Goal: Information Seeking & Learning: Learn about a topic

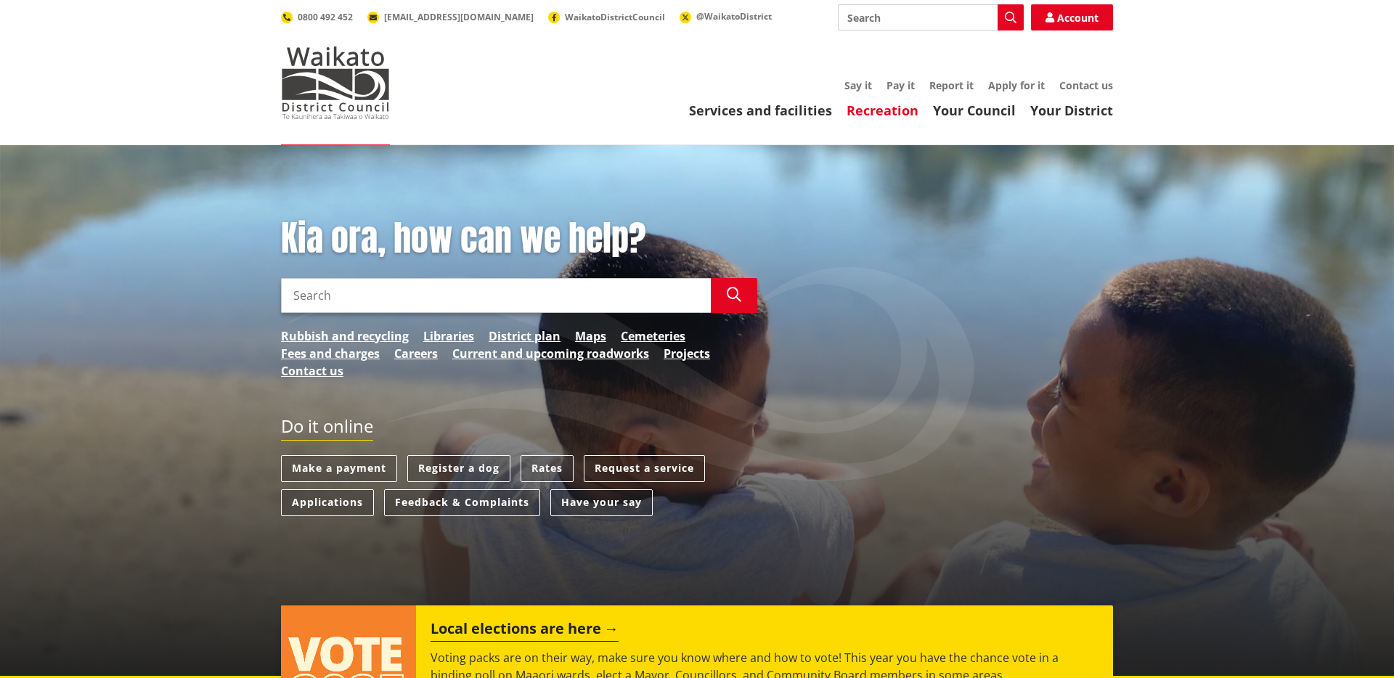
click at [899, 117] on link "Recreation" at bounding box center [883, 110] width 72 height 17
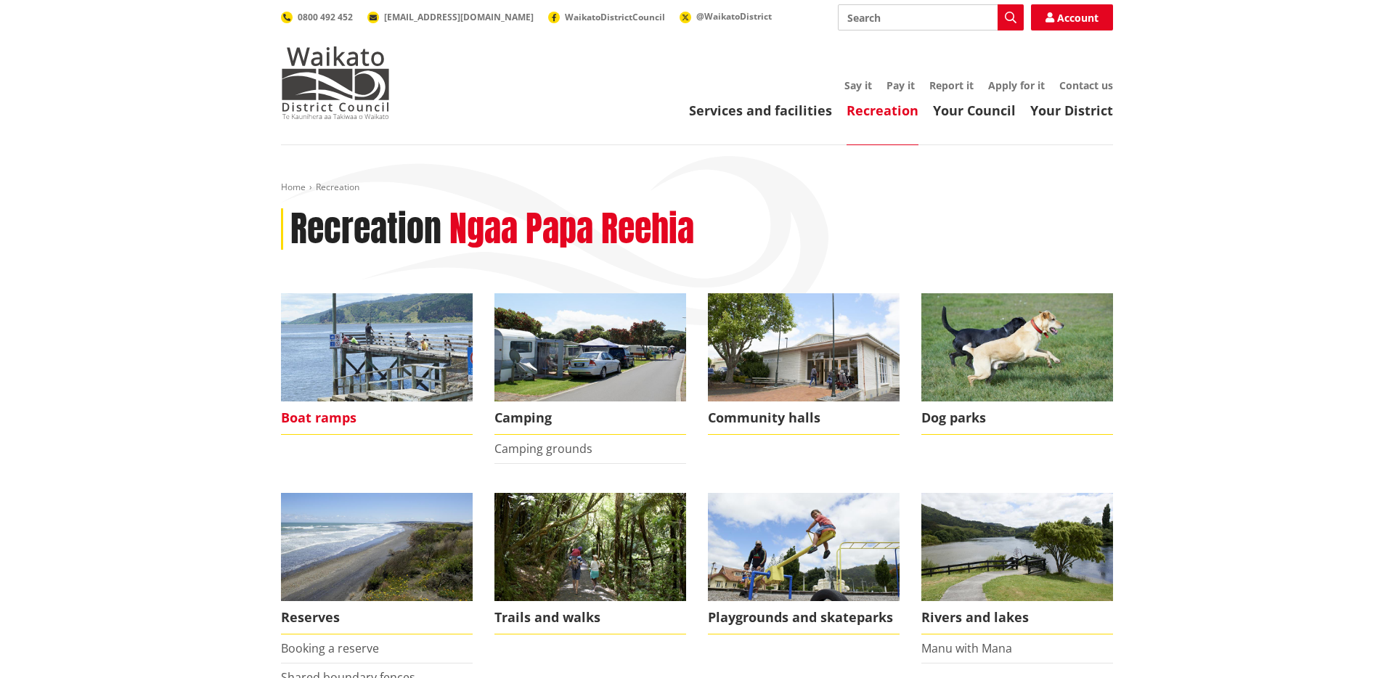
click at [350, 389] on img at bounding box center [377, 347] width 192 height 108
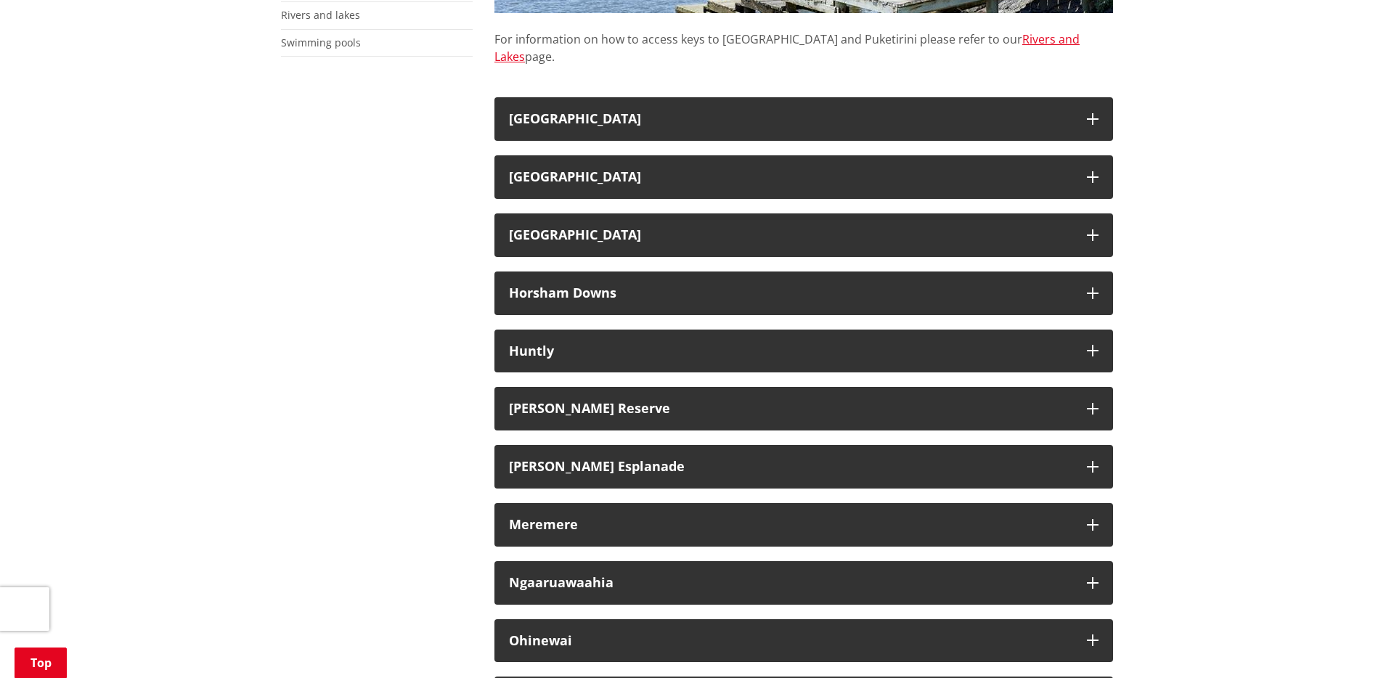
scroll to position [513, 0]
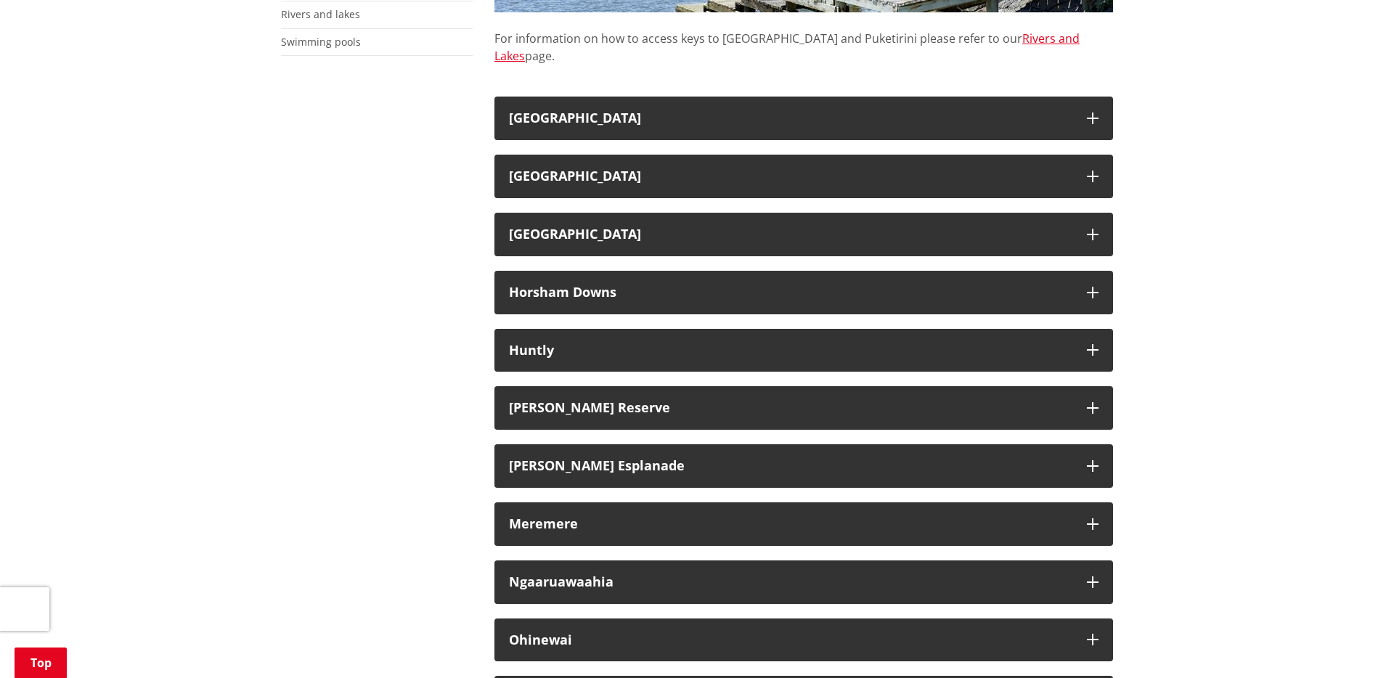
click at [531, 419] on div "For information on how to access keys to Lakes Kainui and Puketirini please ref…" at bounding box center [804, 539] width 640 height 1517
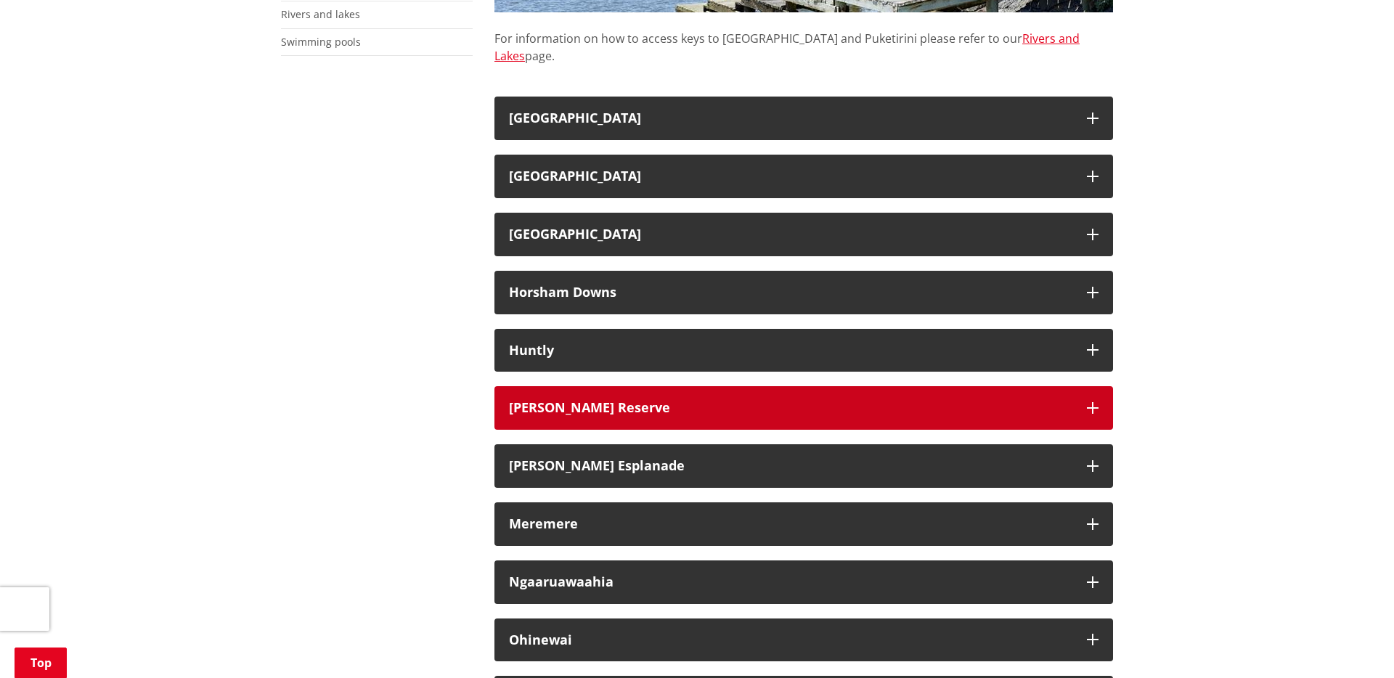
click at [535, 401] on h3 "Les Batkin Reserve" at bounding box center [790, 408] width 563 height 15
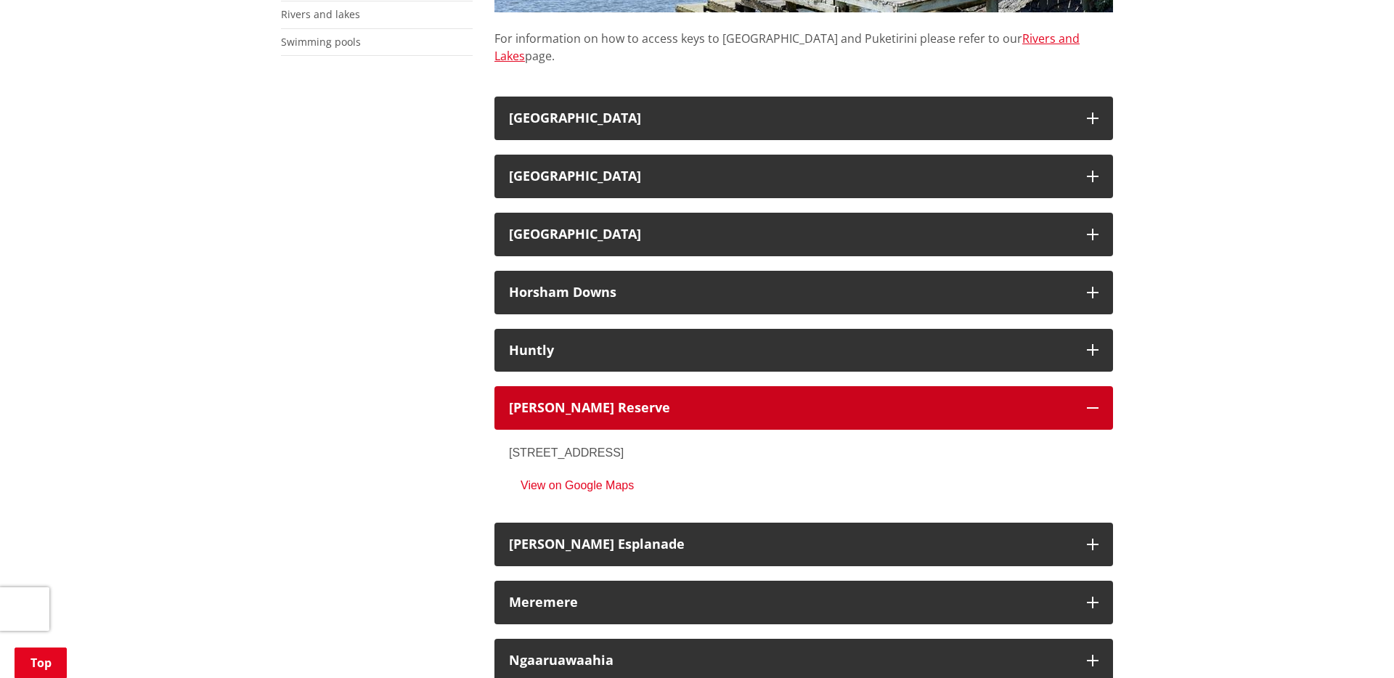
click at [535, 401] on h3 "Les Batkin Reserve" at bounding box center [790, 408] width 563 height 15
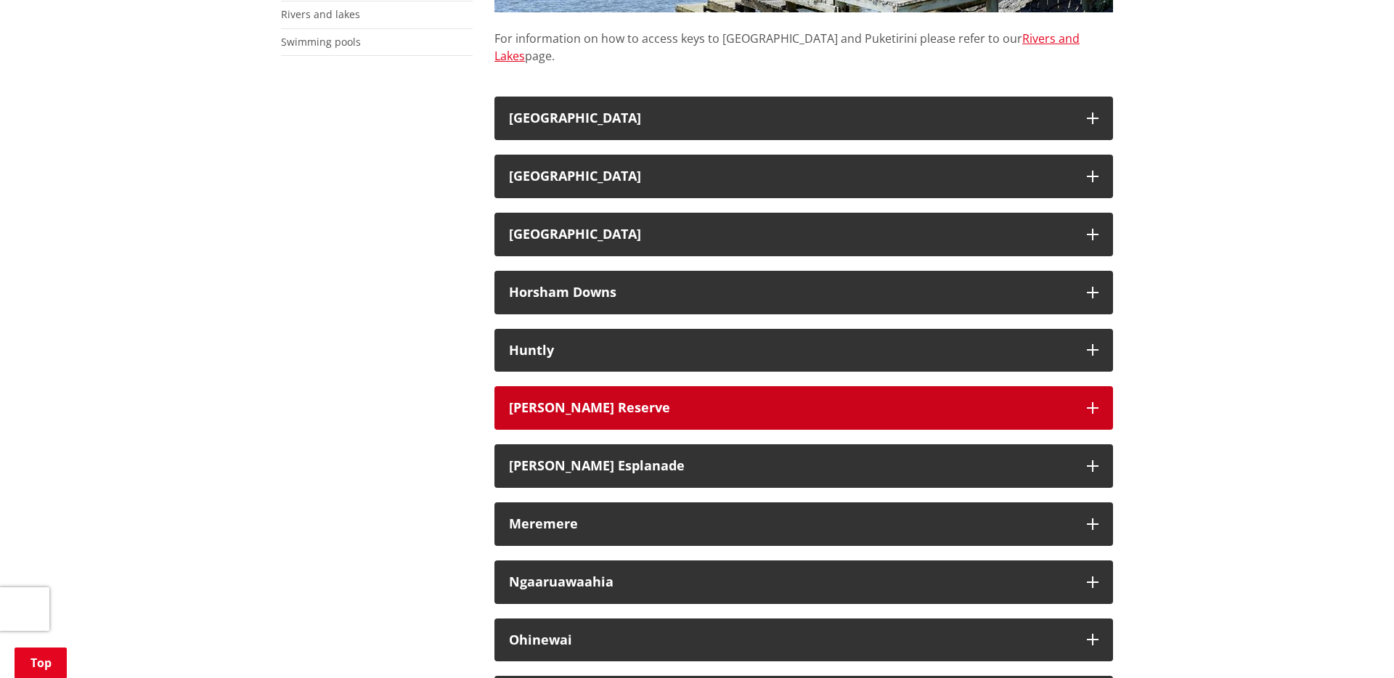
click at [535, 401] on h3 "Les Batkin Reserve" at bounding box center [790, 408] width 563 height 15
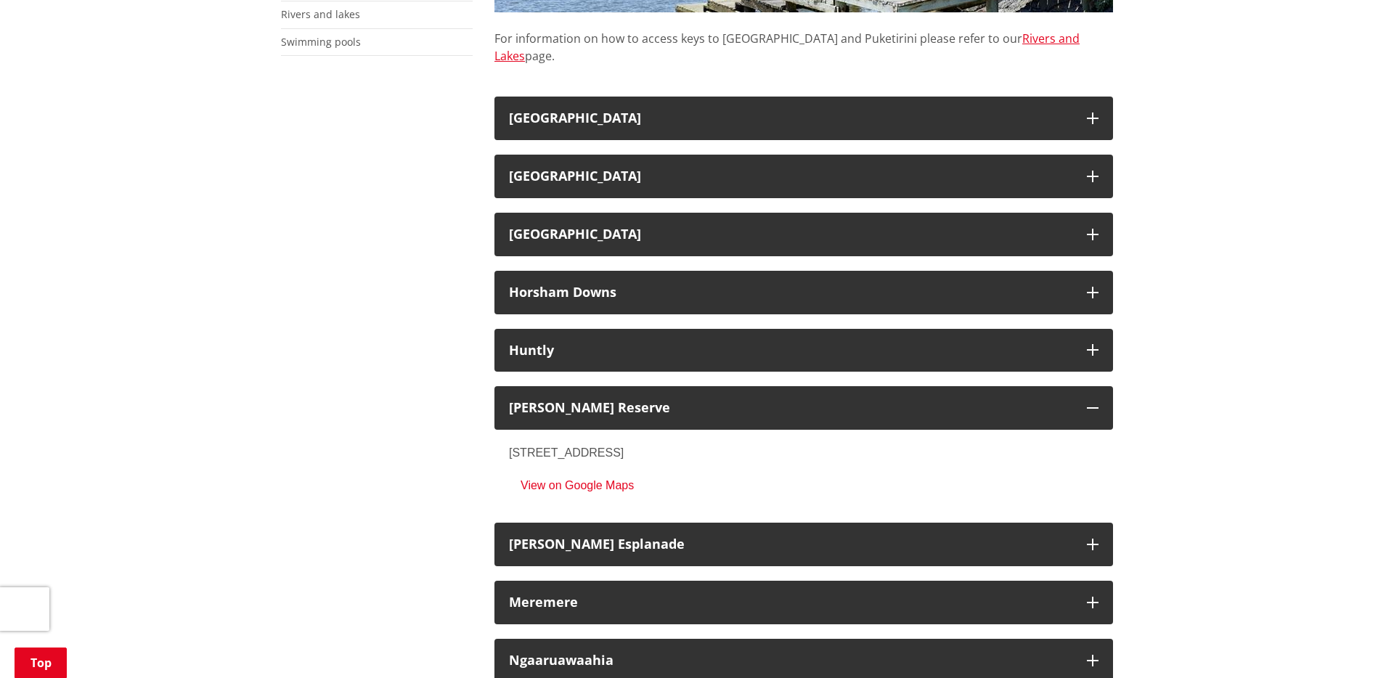
click at [542, 480] on link "View on Google Maps" at bounding box center [571, 486] width 125 height 12
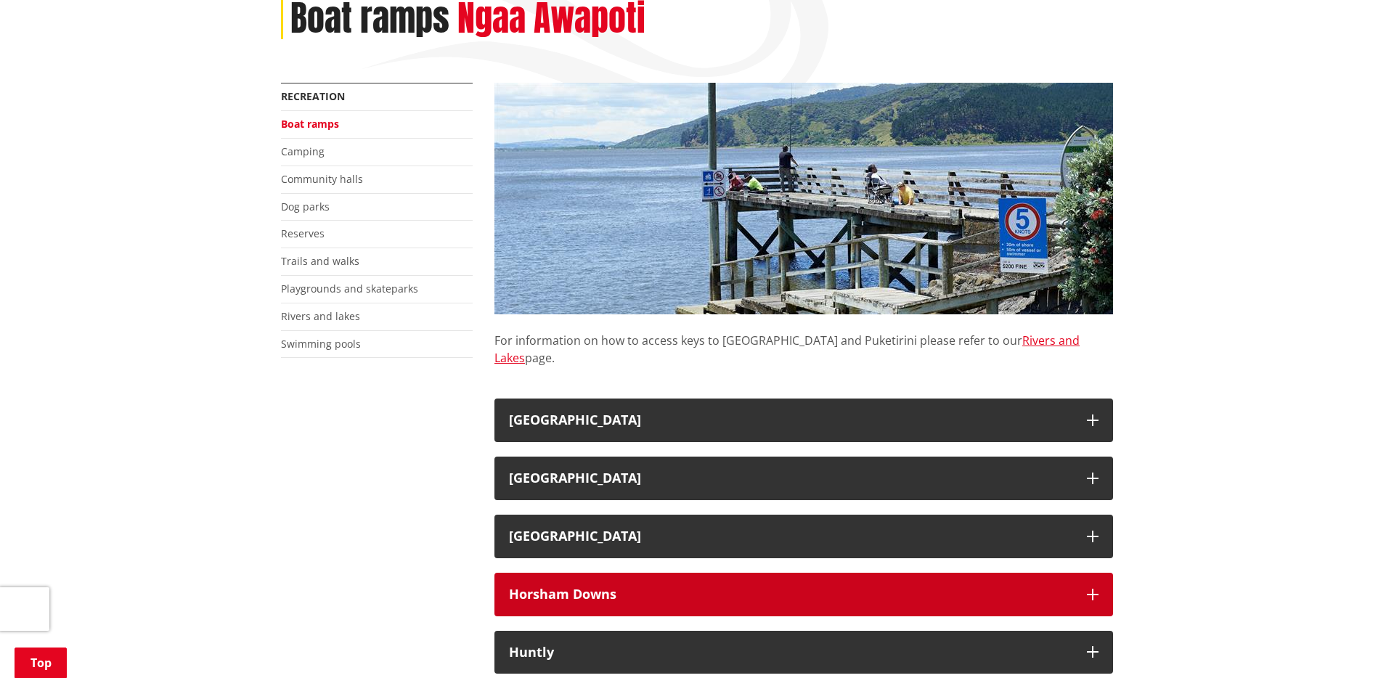
scroll to position [148, 0]
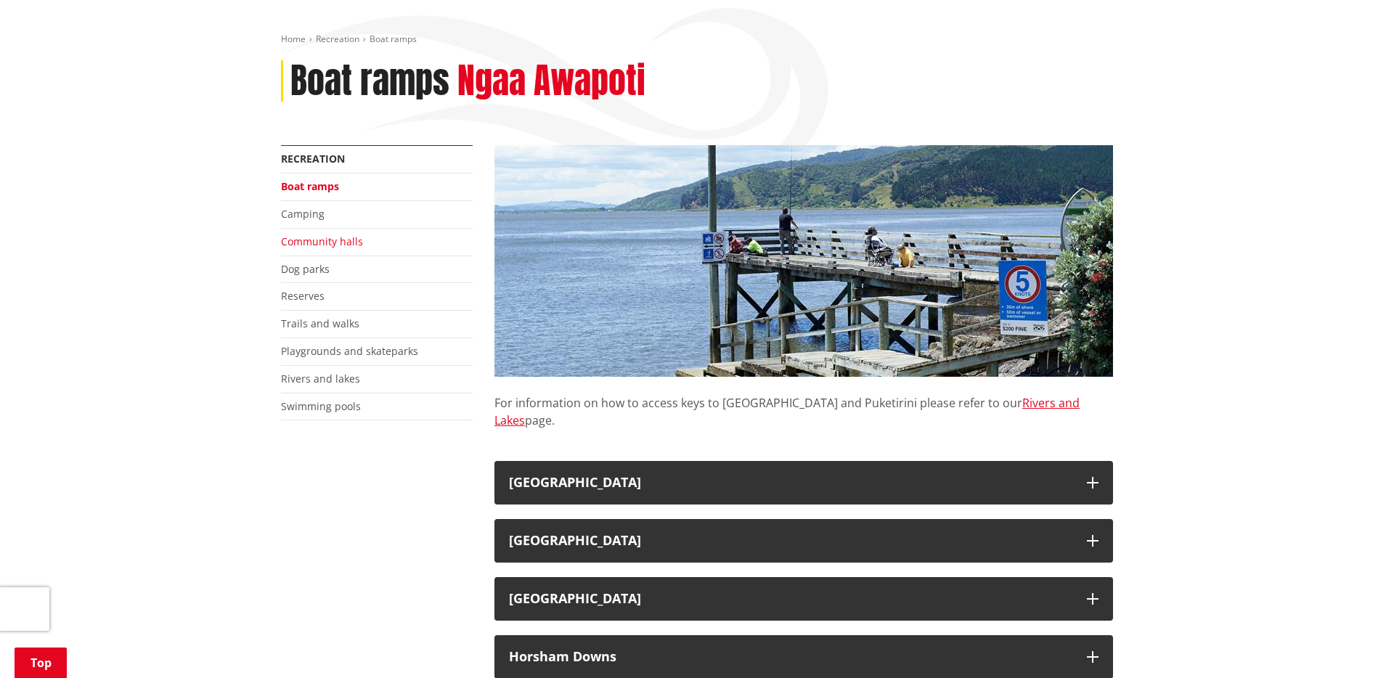
click at [318, 236] on link "Community halls" at bounding box center [322, 242] width 82 height 14
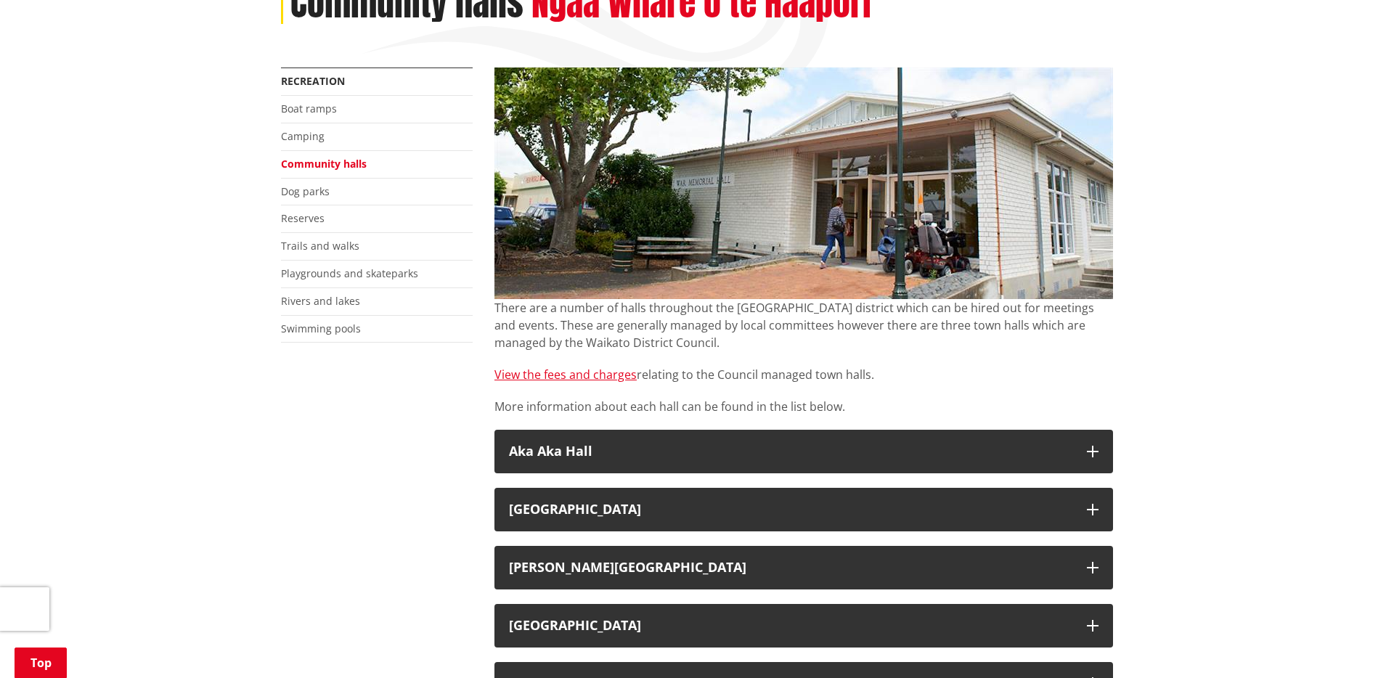
scroll to position [230, 0]
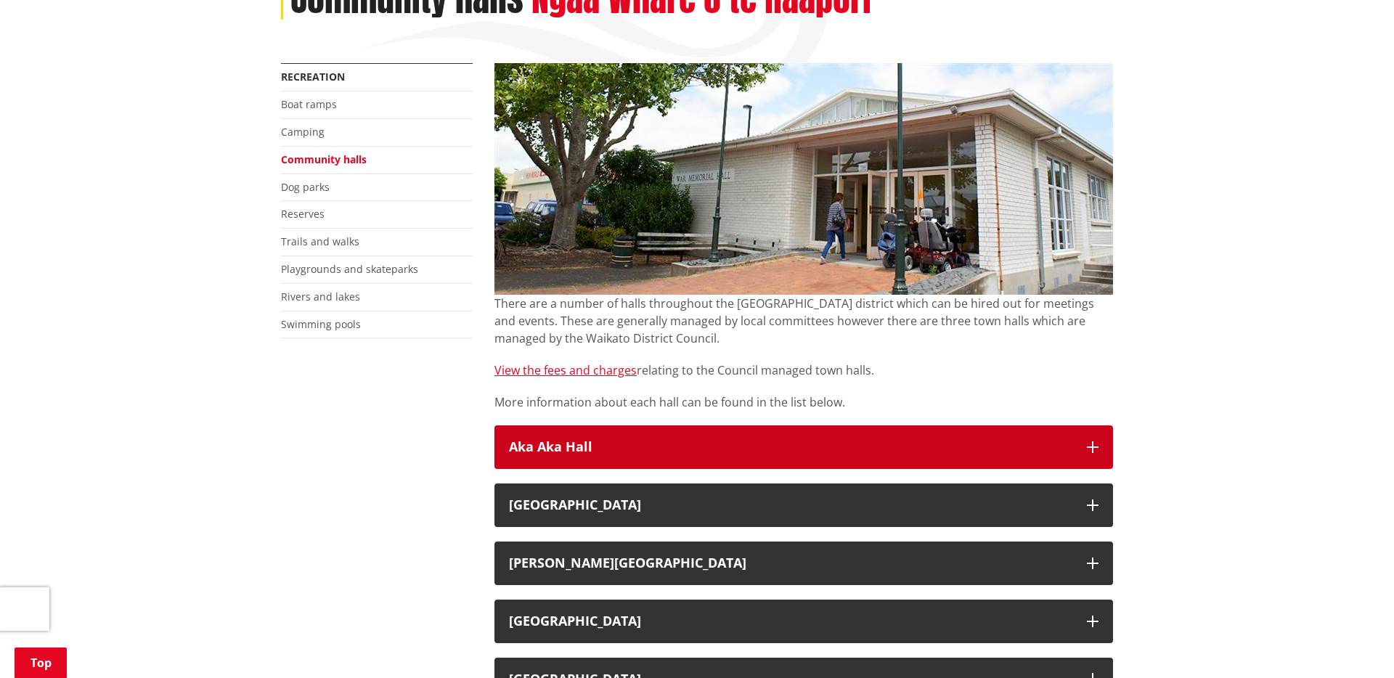
click at [560, 429] on button "Aka Aka Hall" at bounding box center [803, 447] width 619 height 44
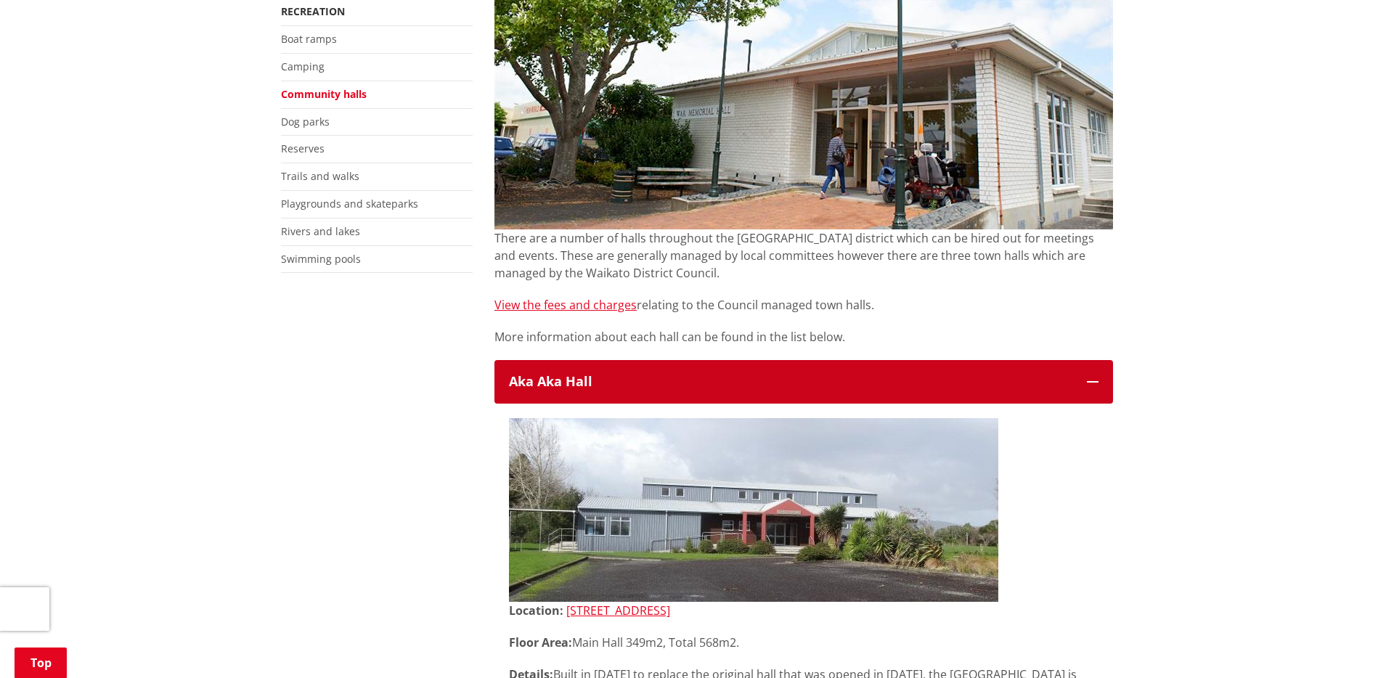
scroll to position [0, 0]
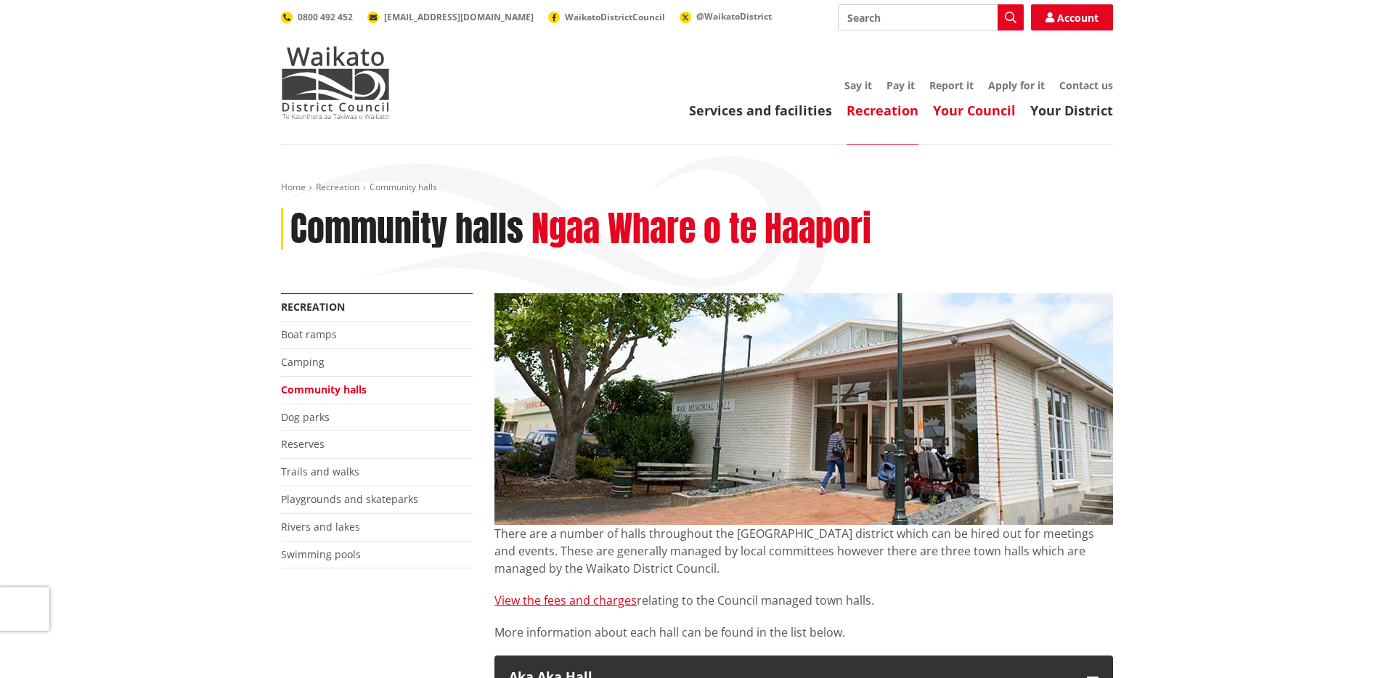
click at [945, 114] on link "Your Council" at bounding box center [974, 110] width 83 height 17
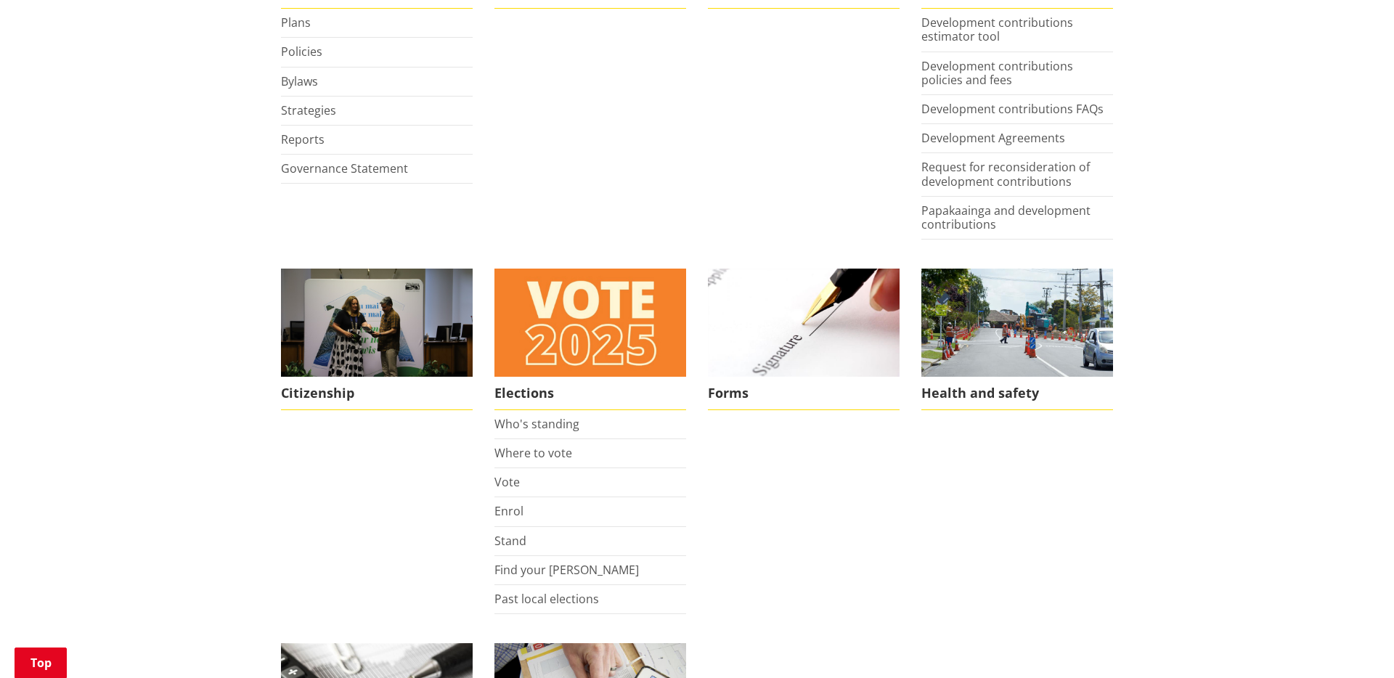
scroll to position [826, 0]
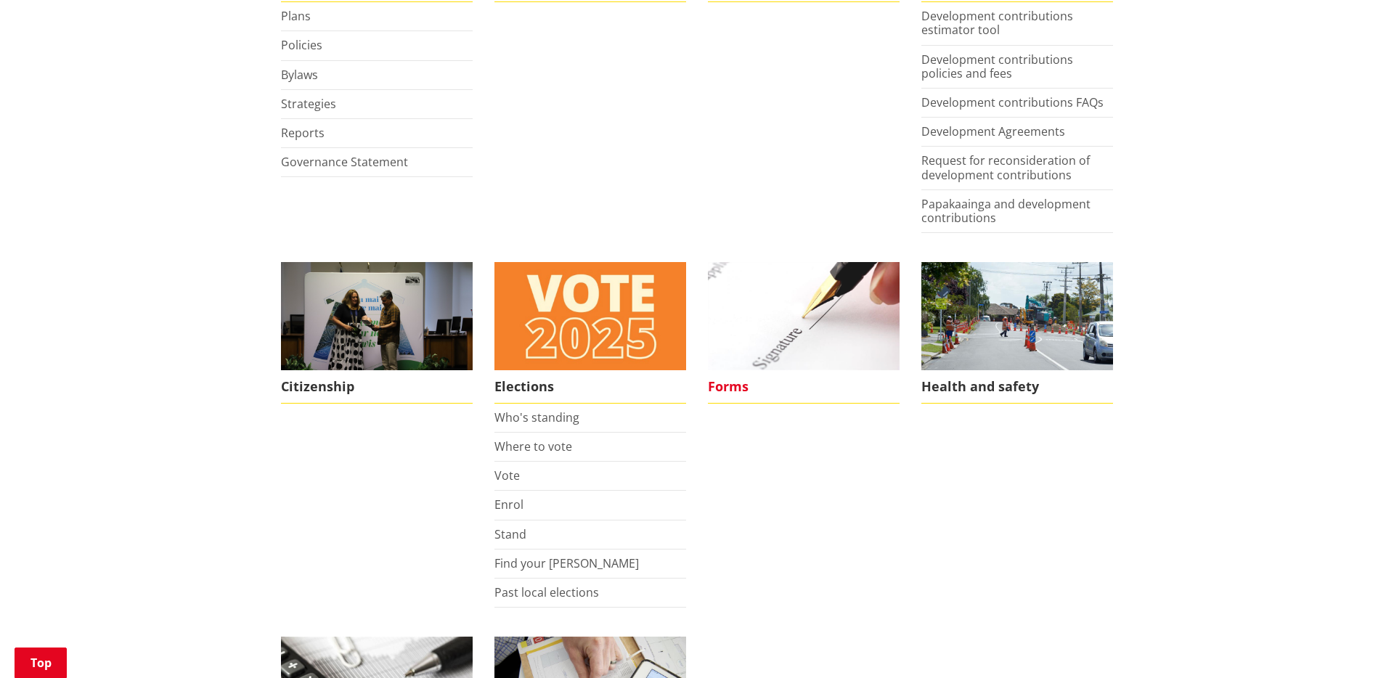
click at [757, 391] on span "Forms" at bounding box center [804, 386] width 192 height 33
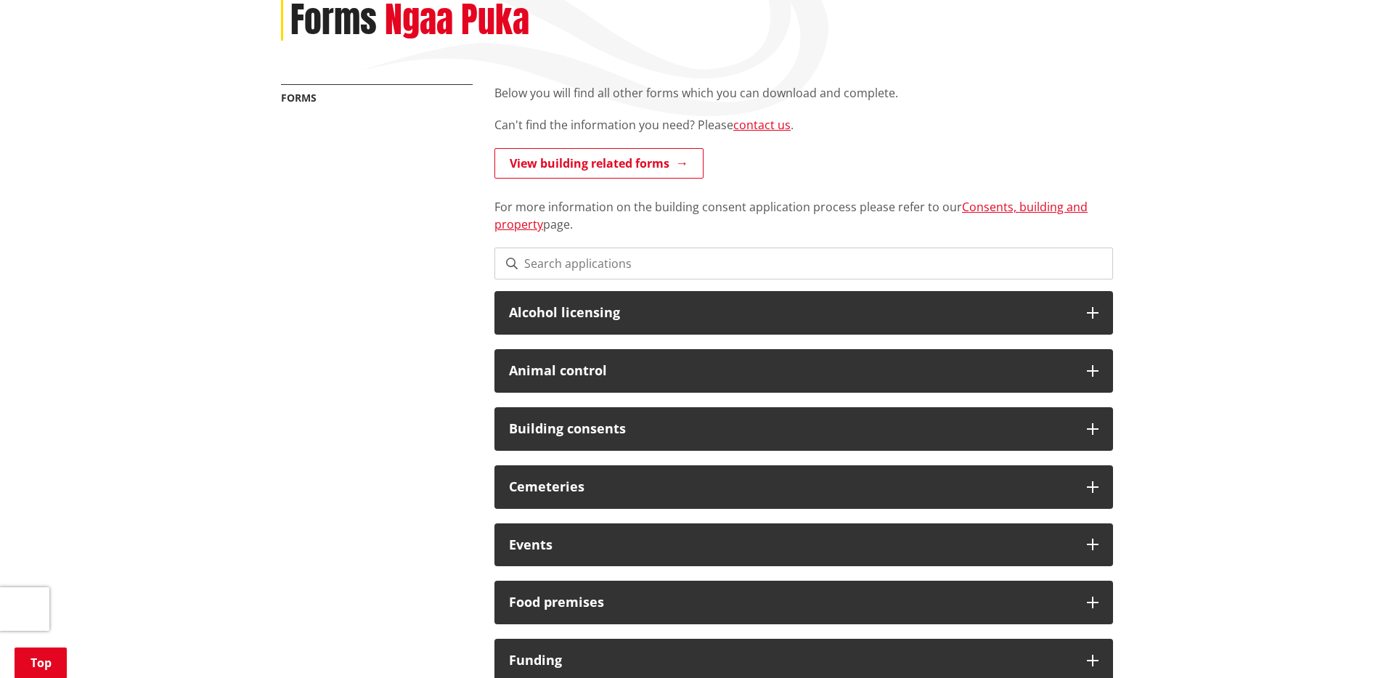
scroll to position [219, 0]
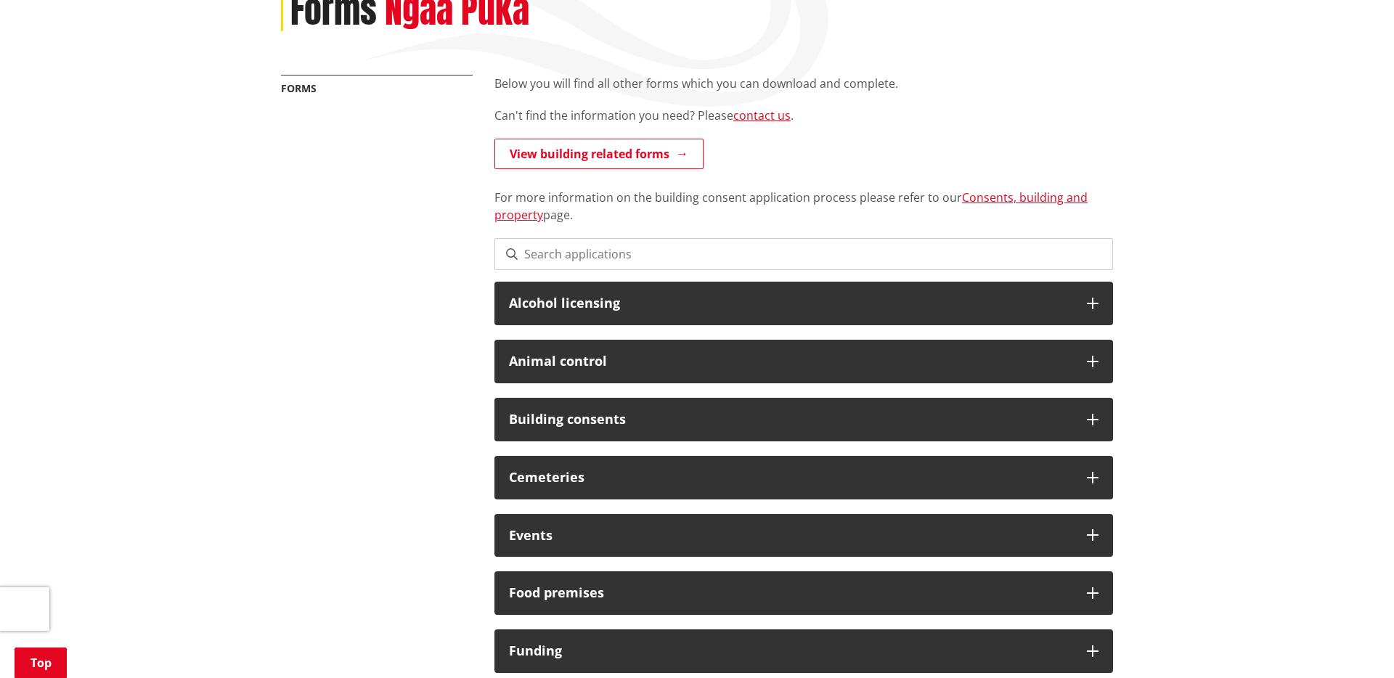
click at [597, 290] on div "Alcohol licensing" at bounding box center [803, 304] width 619 height 44
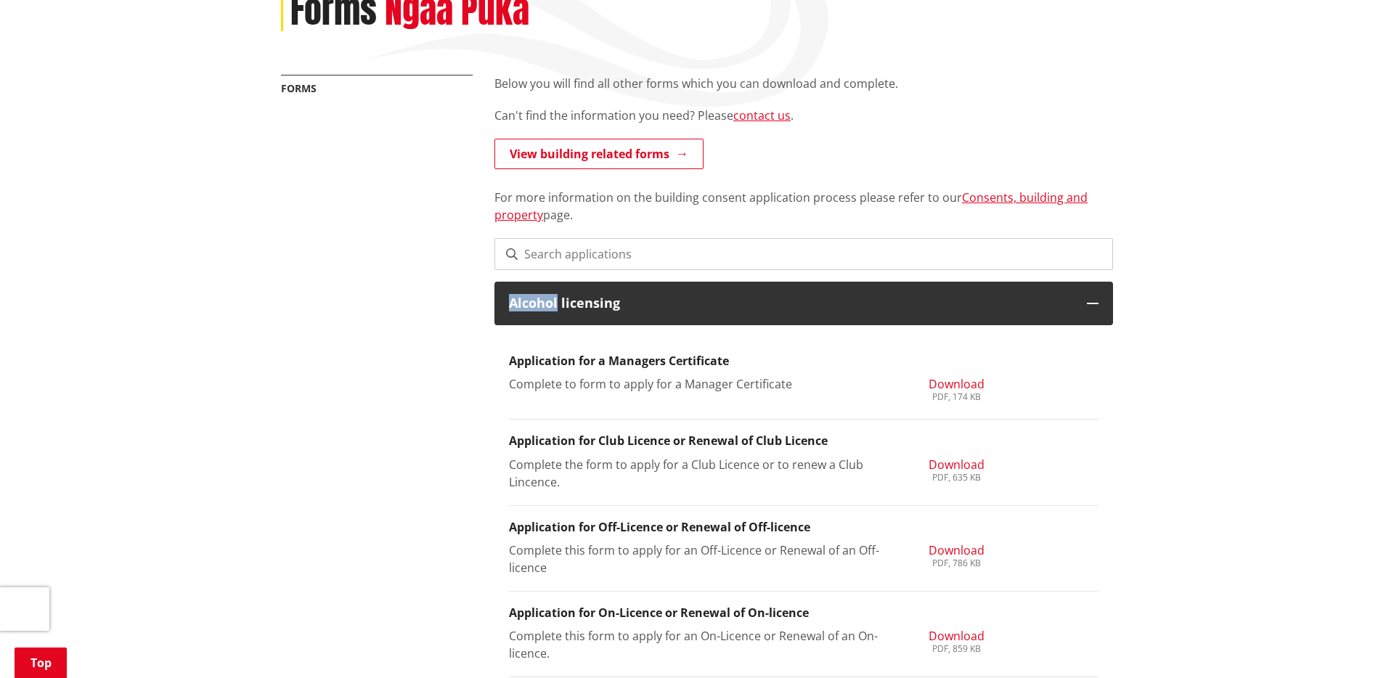
click at [597, 290] on div "Alcohol licensing" at bounding box center [803, 304] width 619 height 44
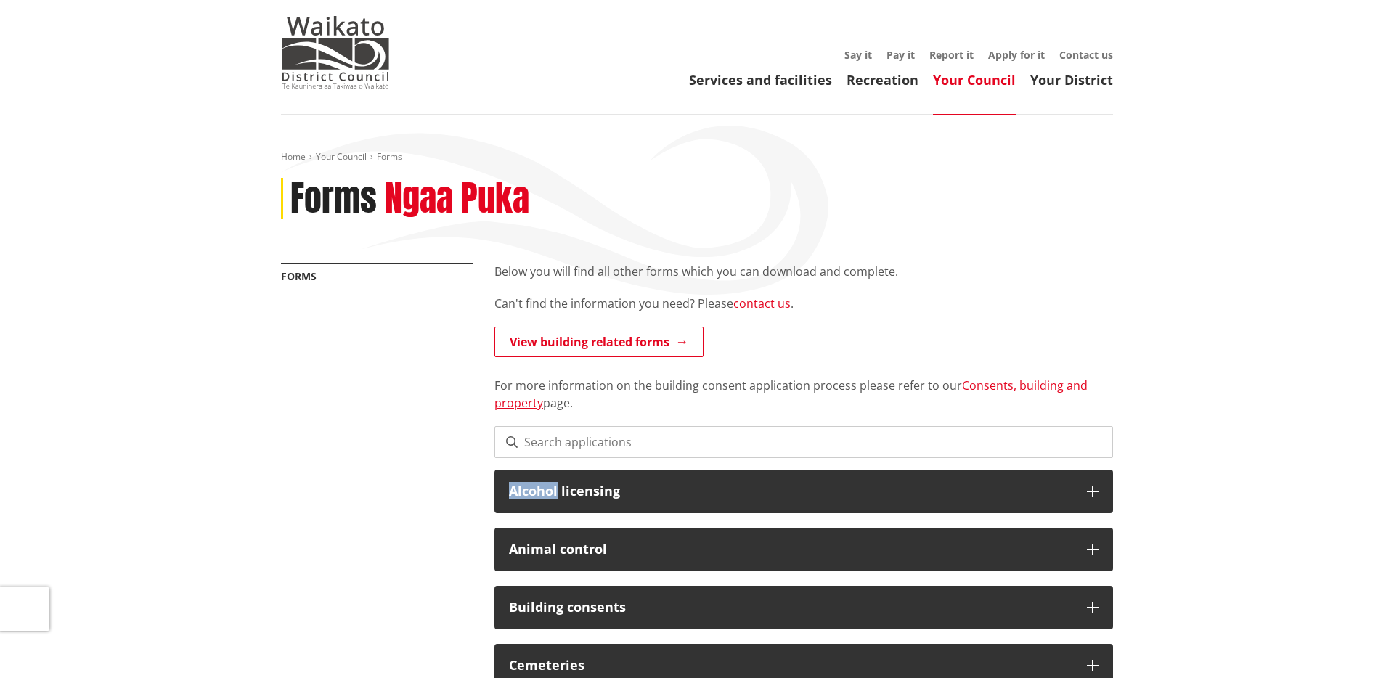
scroll to position [0, 0]
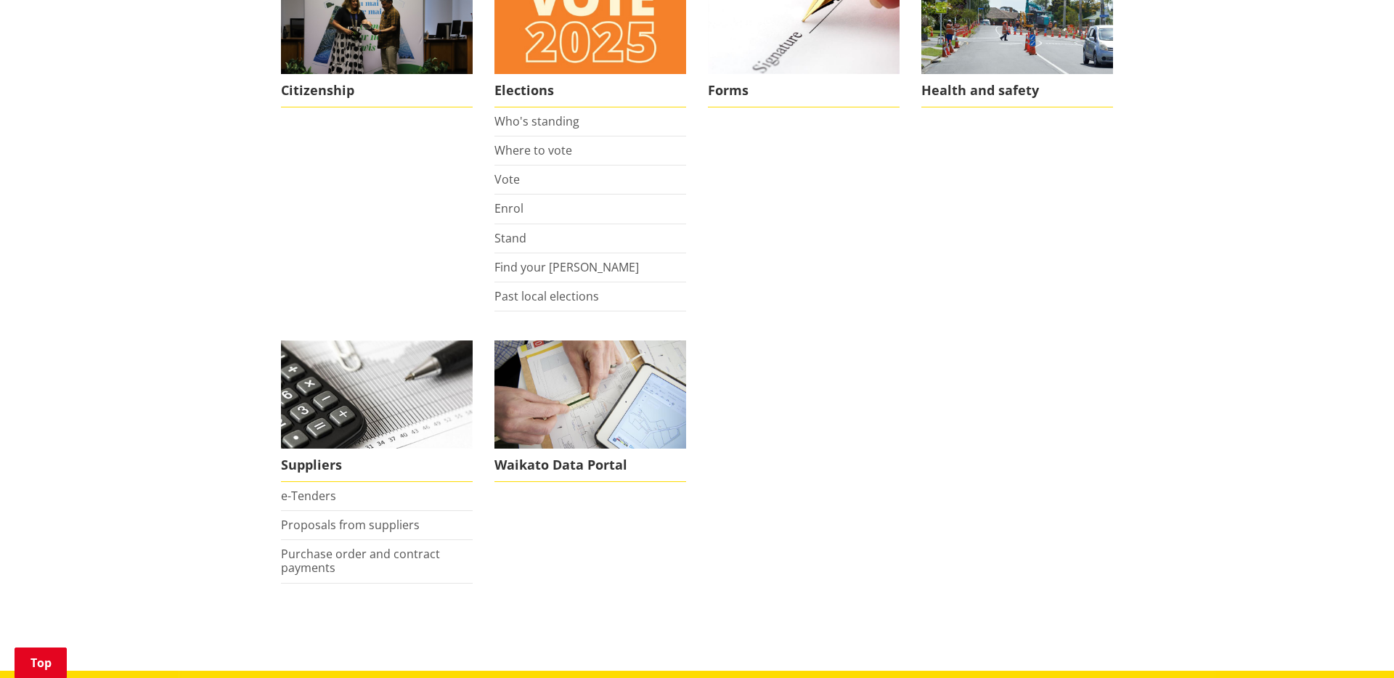
scroll to position [1123, 0]
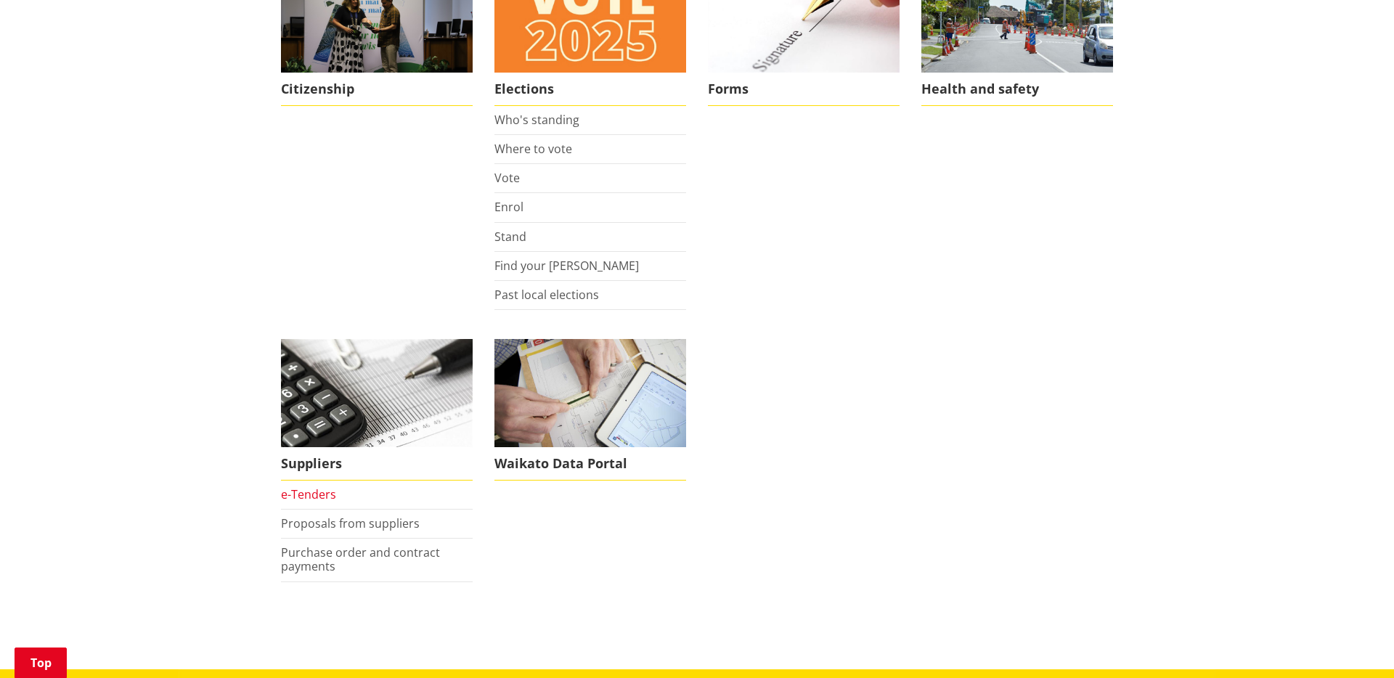
click at [322, 494] on link "e-Tenders" at bounding box center [308, 494] width 55 height 16
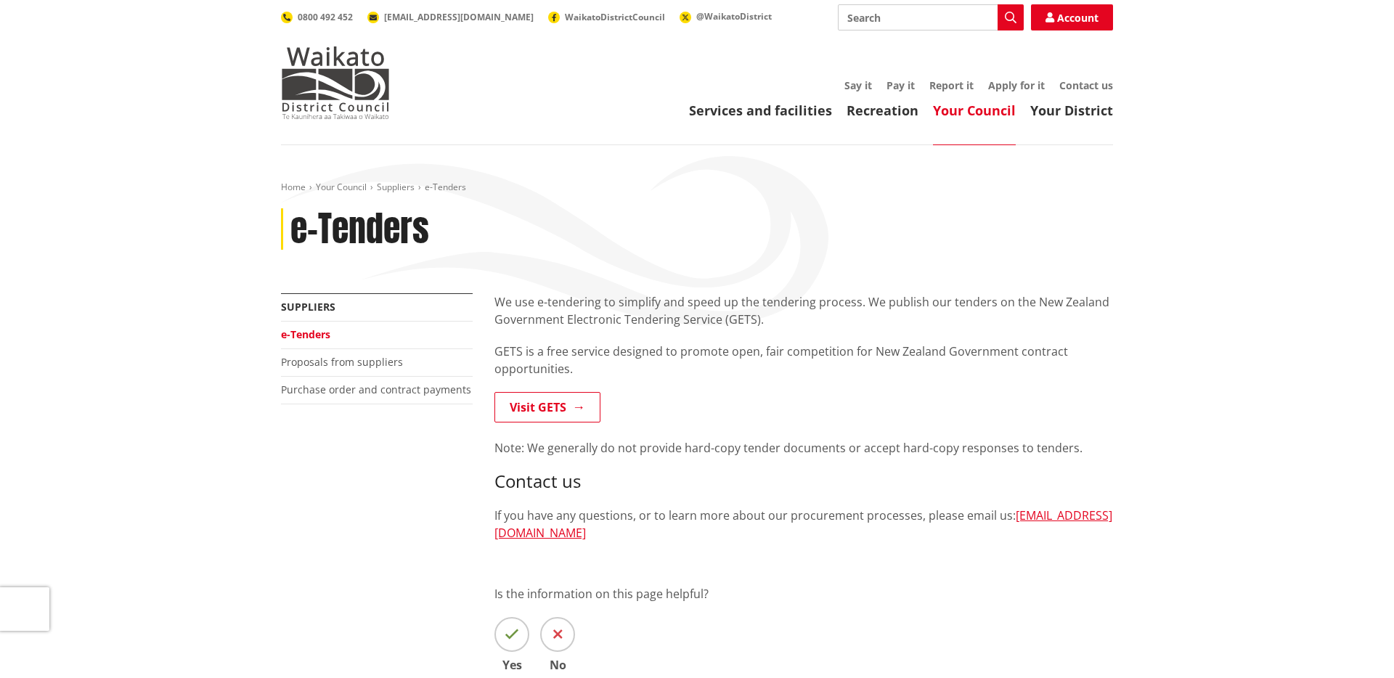
scroll to position [11, 0]
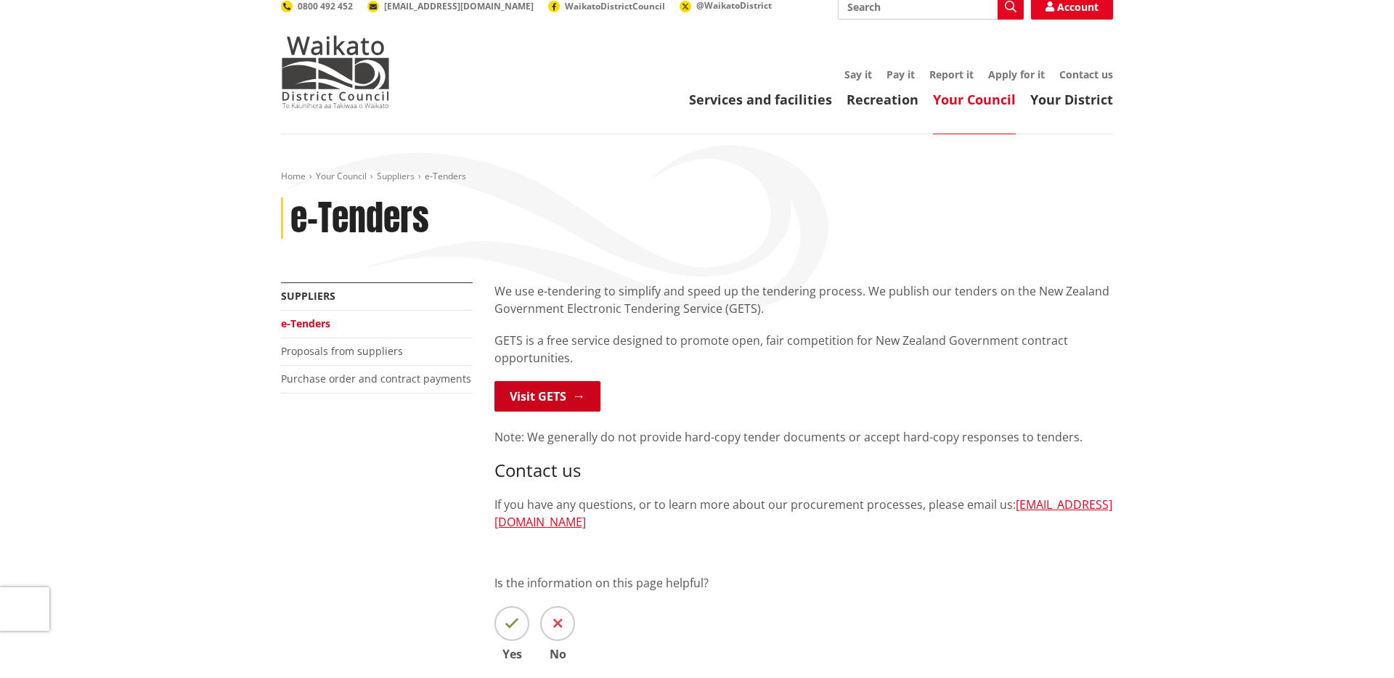
click at [560, 386] on link "Visit GETS" at bounding box center [547, 396] width 106 height 30
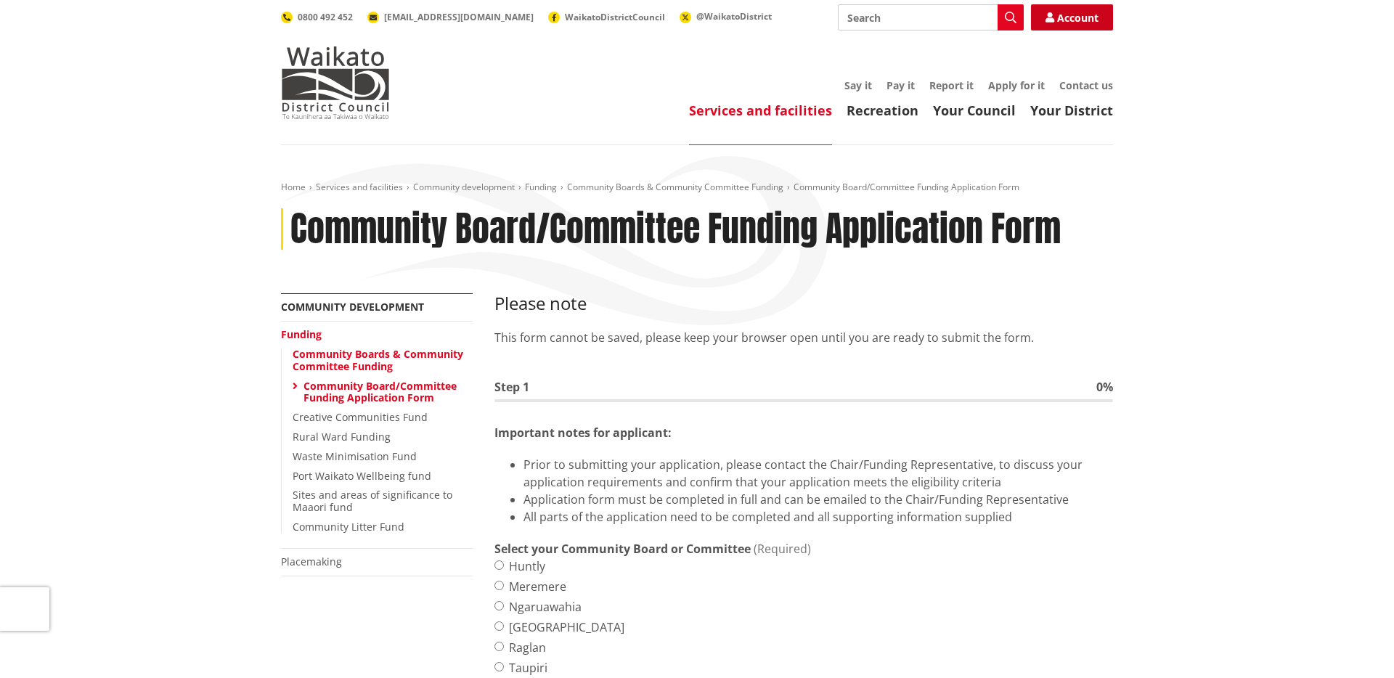
click at [1061, 23] on link "Account" at bounding box center [1072, 17] width 82 height 26
click at [939, 110] on link "Your Council" at bounding box center [974, 110] width 83 height 17
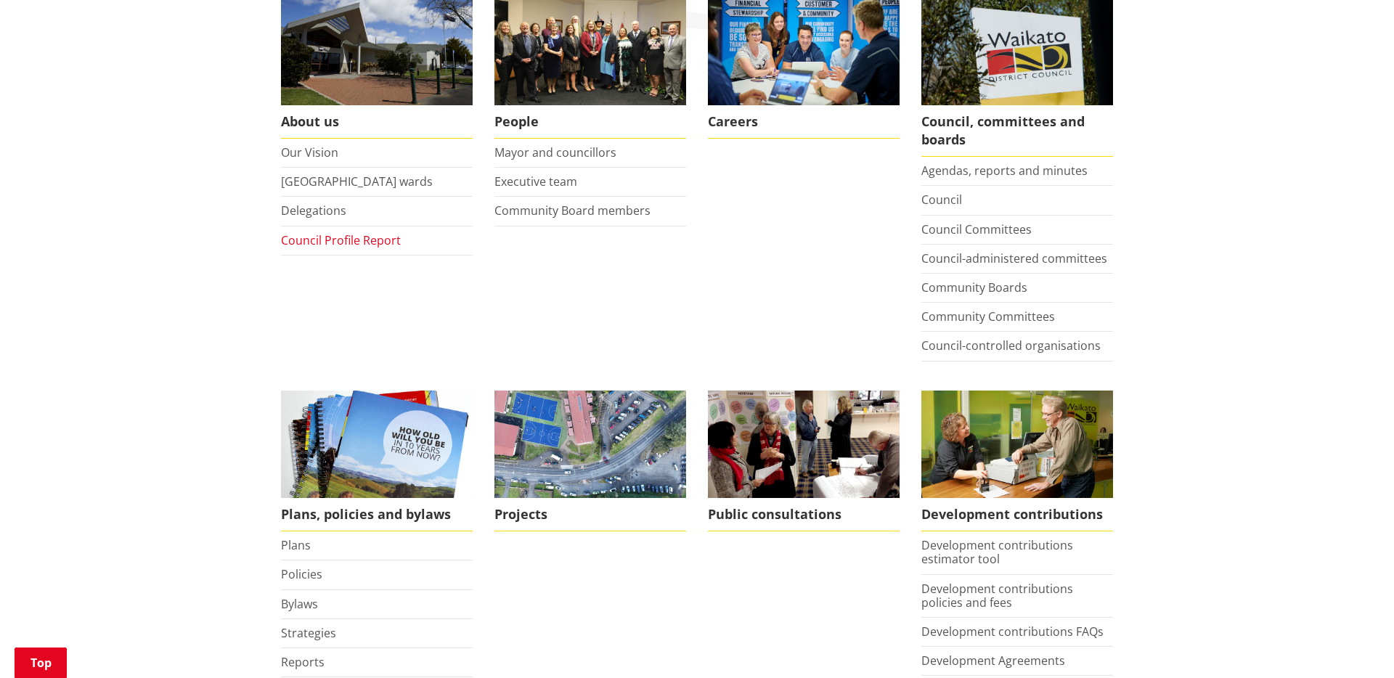
scroll to position [297, 0]
click at [966, 324] on li "Community Committees" at bounding box center [1017, 316] width 192 height 29
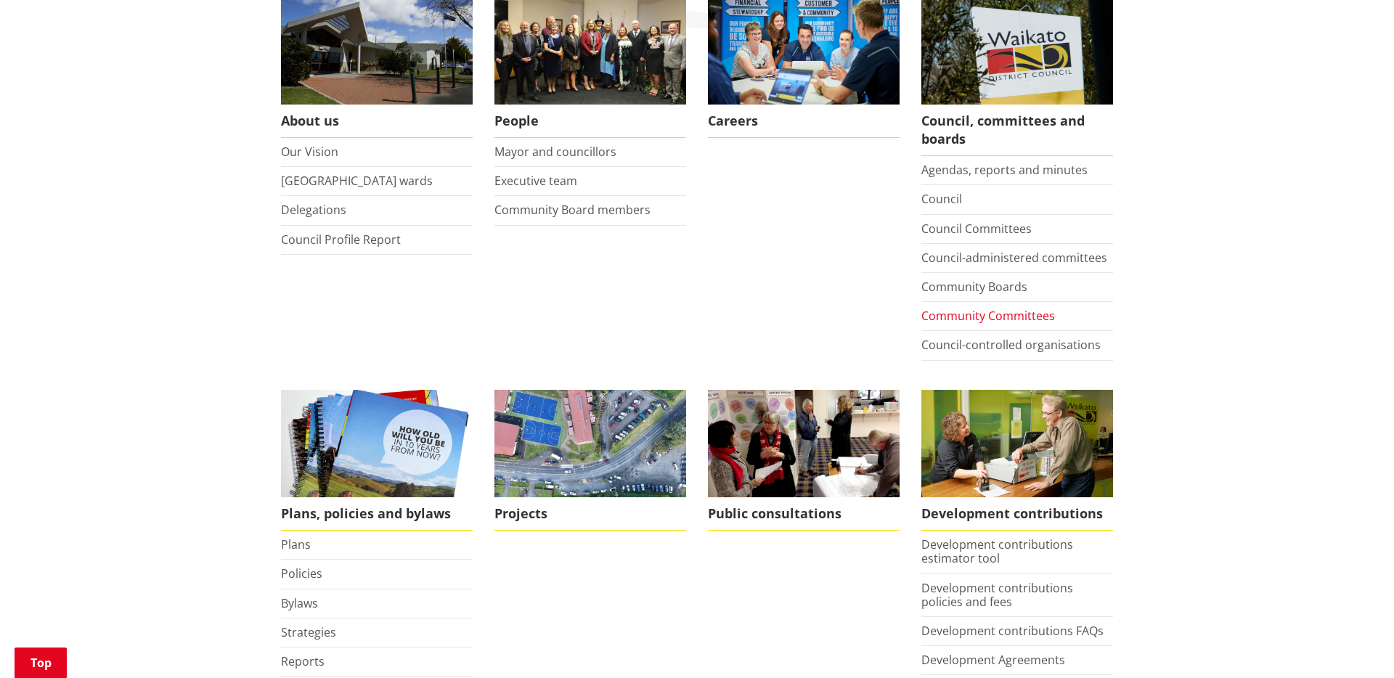
click at [966, 317] on link "Community Committees" at bounding box center [988, 316] width 134 height 16
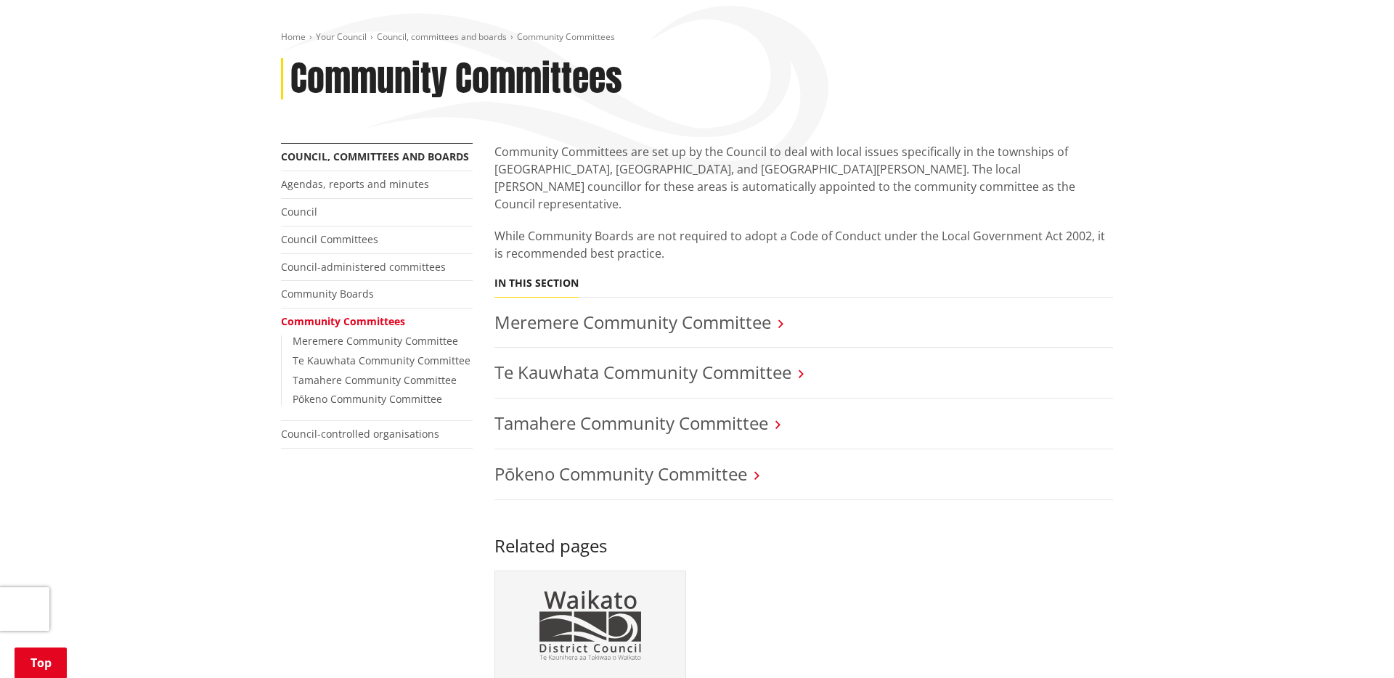
scroll to position [158, 0]
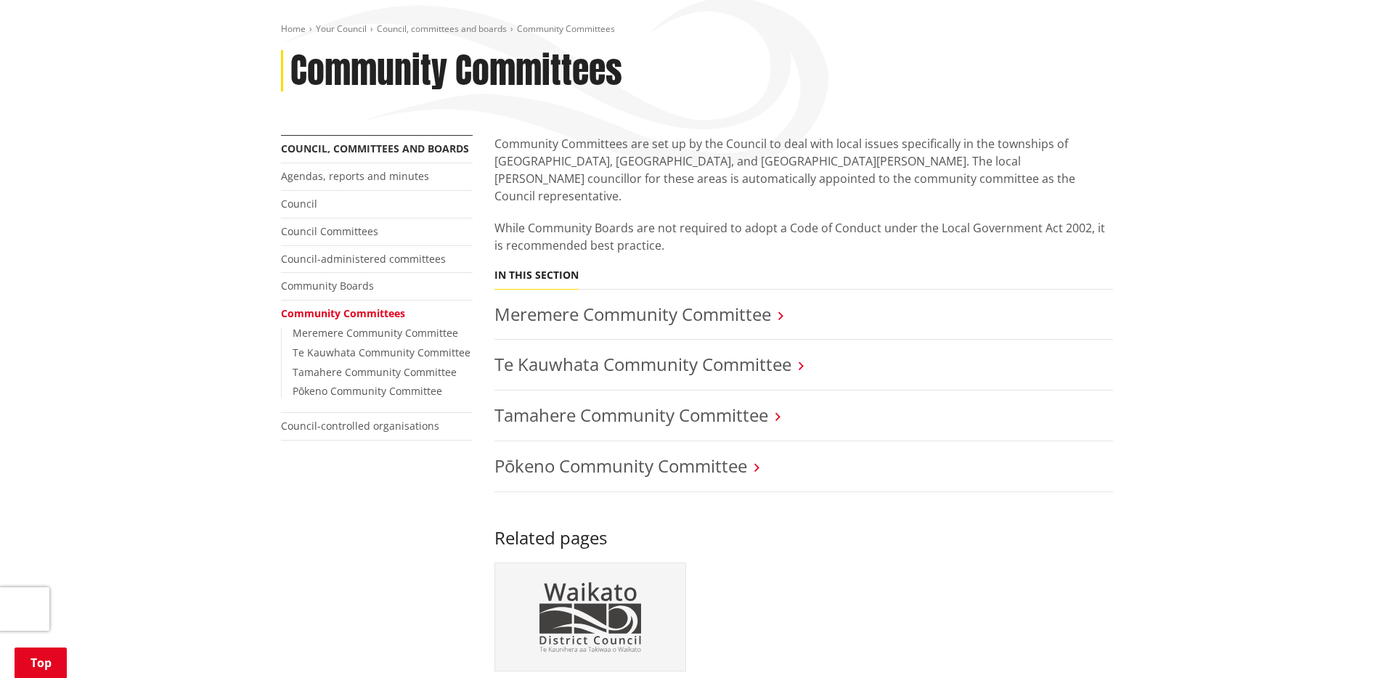
click at [696, 302] on link "Meremere Community Committee" at bounding box center [632, 314] width 277 height 24
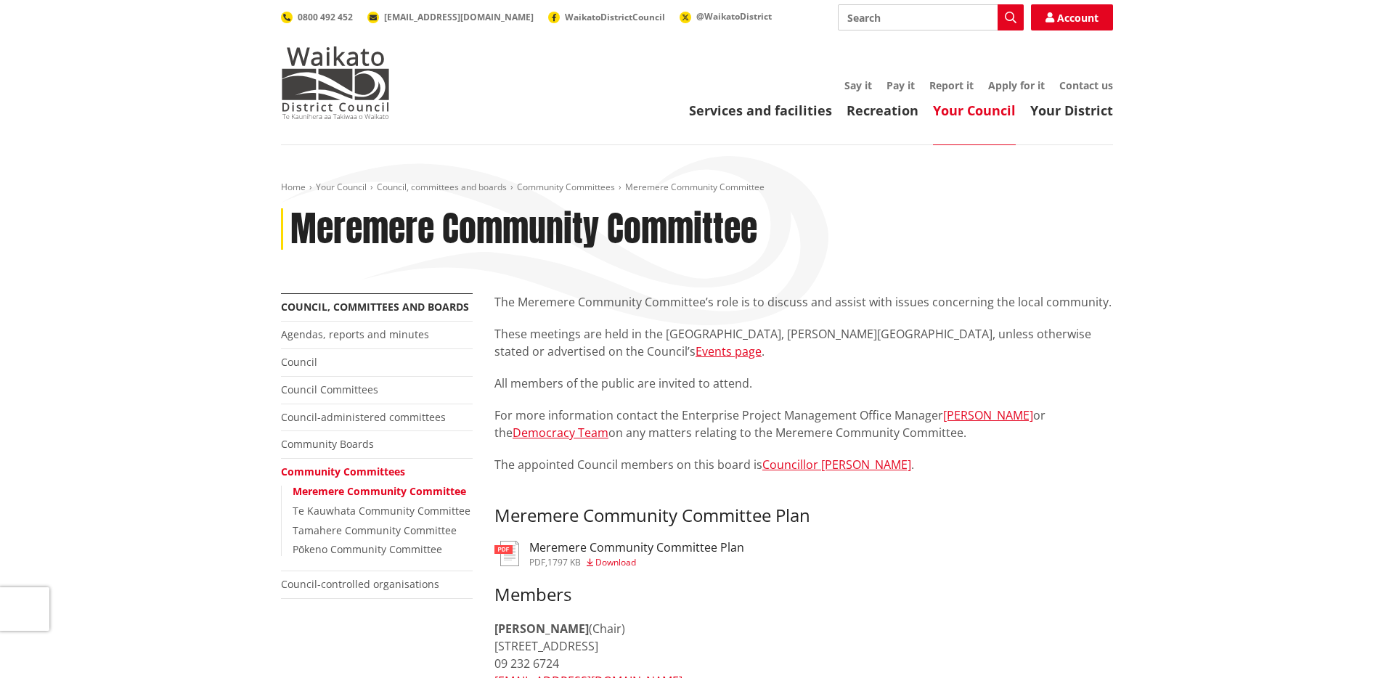
click at [986, 114] on link "Your Council" at bounding box center [974, 110] width 83 height 17
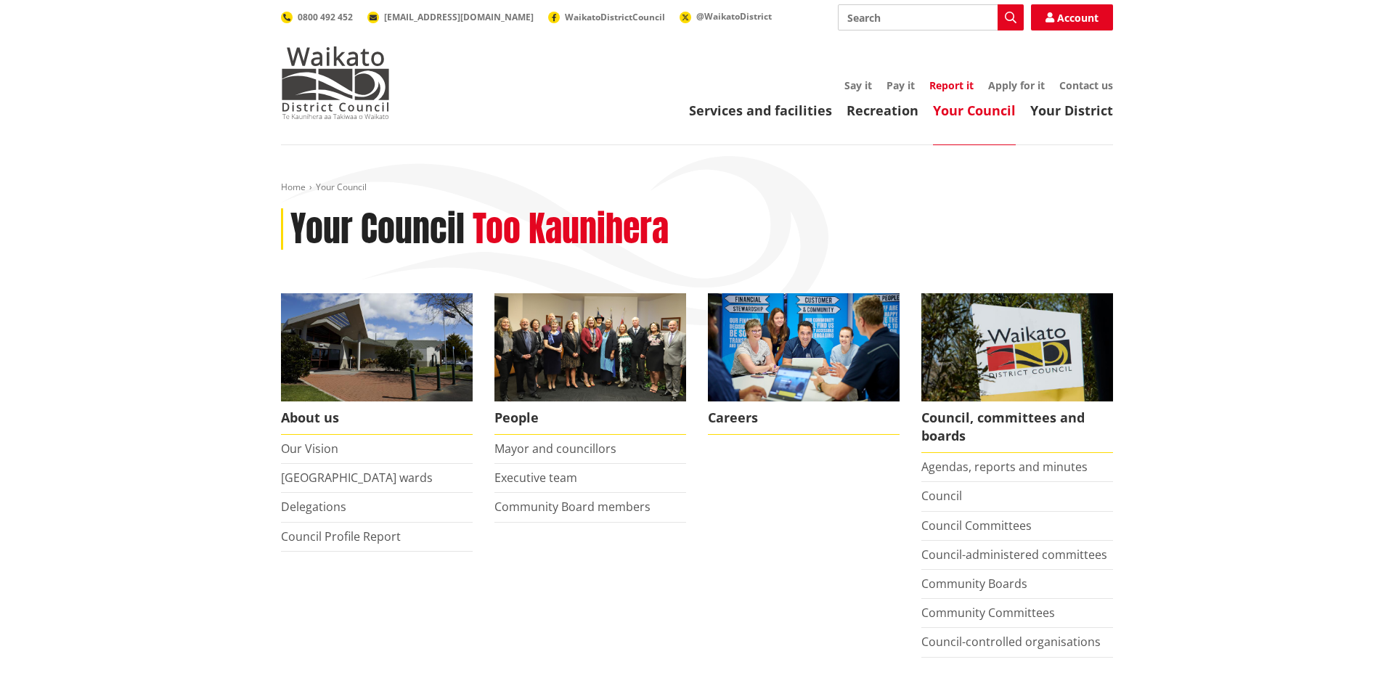
click at [963, 86] on link "Report it" at bounding box center [951, 85] width 44 height 14
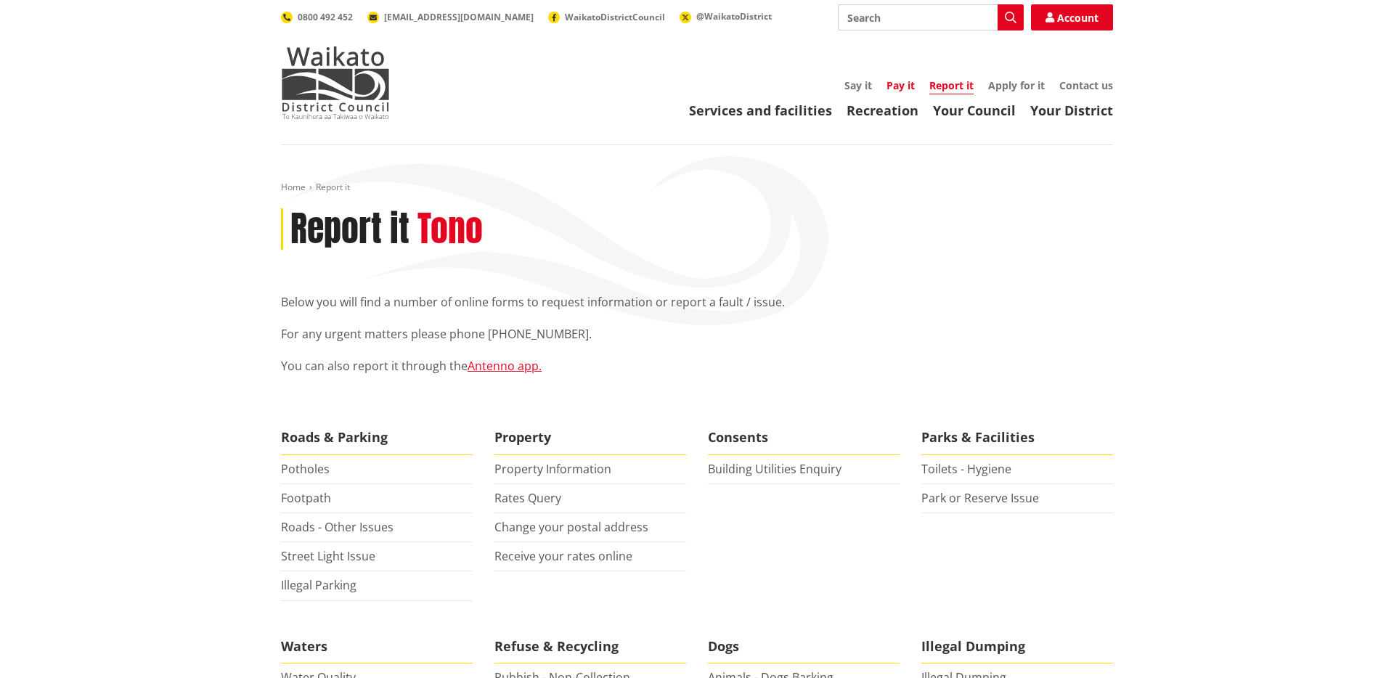
click at [890, 86] on link "Pay it" at bounding box center [900, 85] width 28 height 14
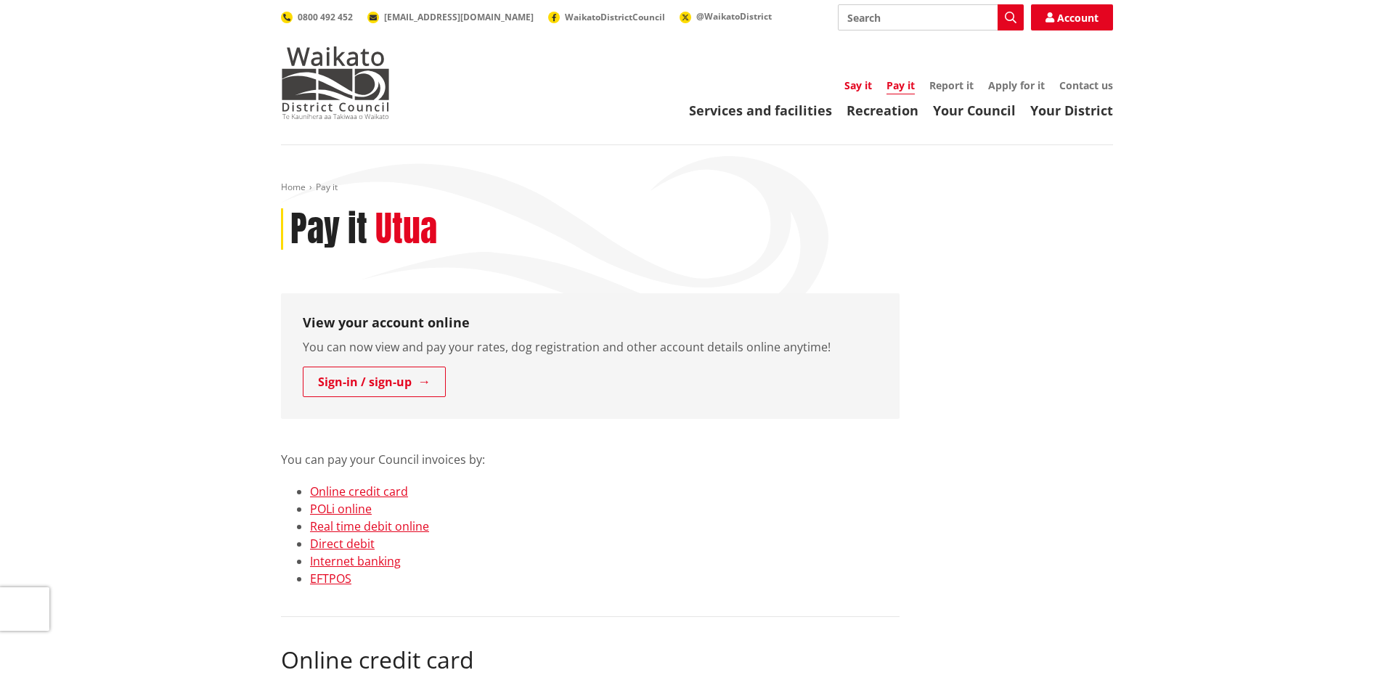
click at [854, 89] on link "Say it" at bounding box center [858, 85] width 28 height 14
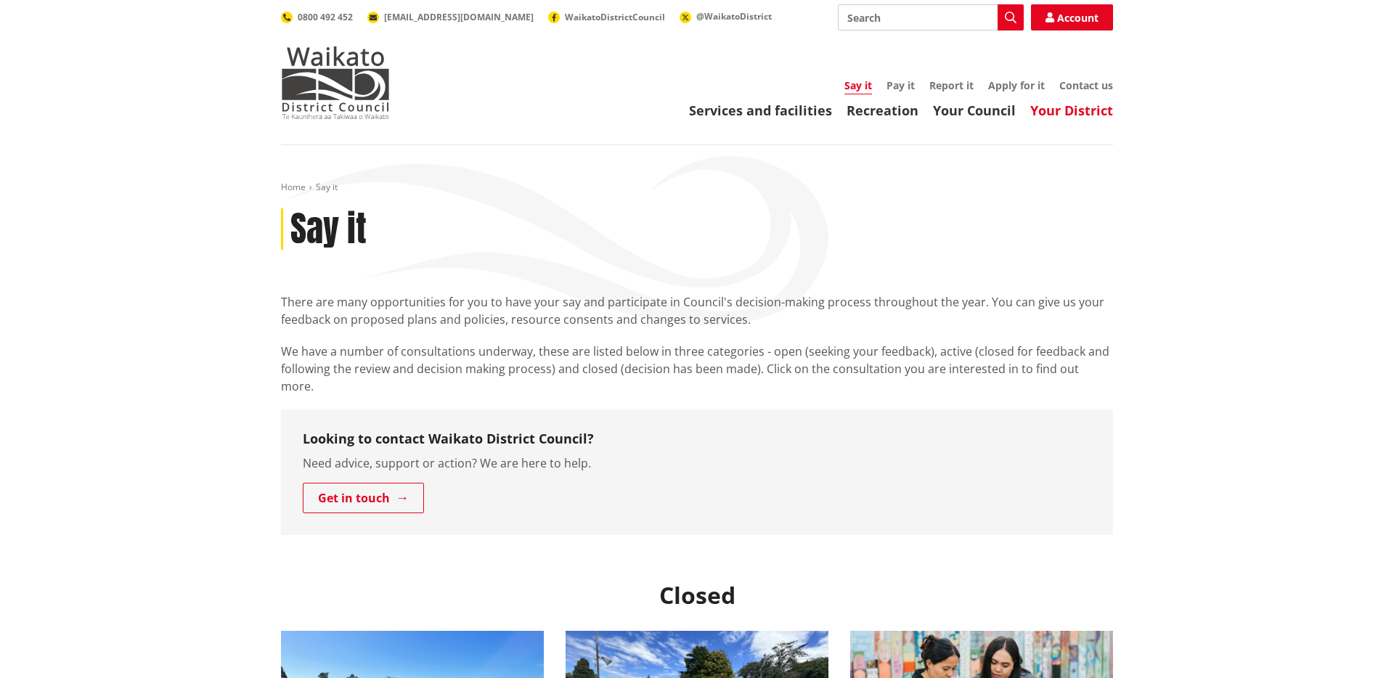
click at [1044, 117] on link "Your District" at bounding box center [1071, 110] width 83 height 17
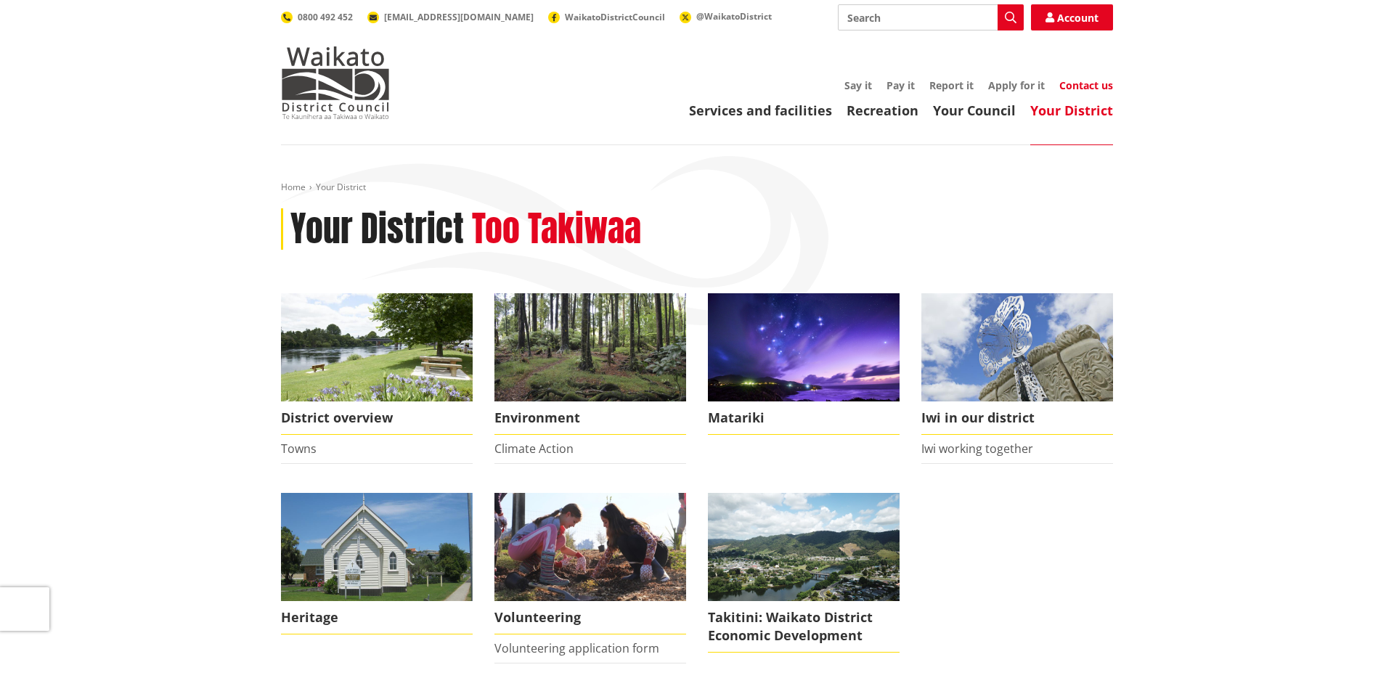
click at [1106, 82] on link "Contact us" at bounding box center [1086, 85] width 54 height 14
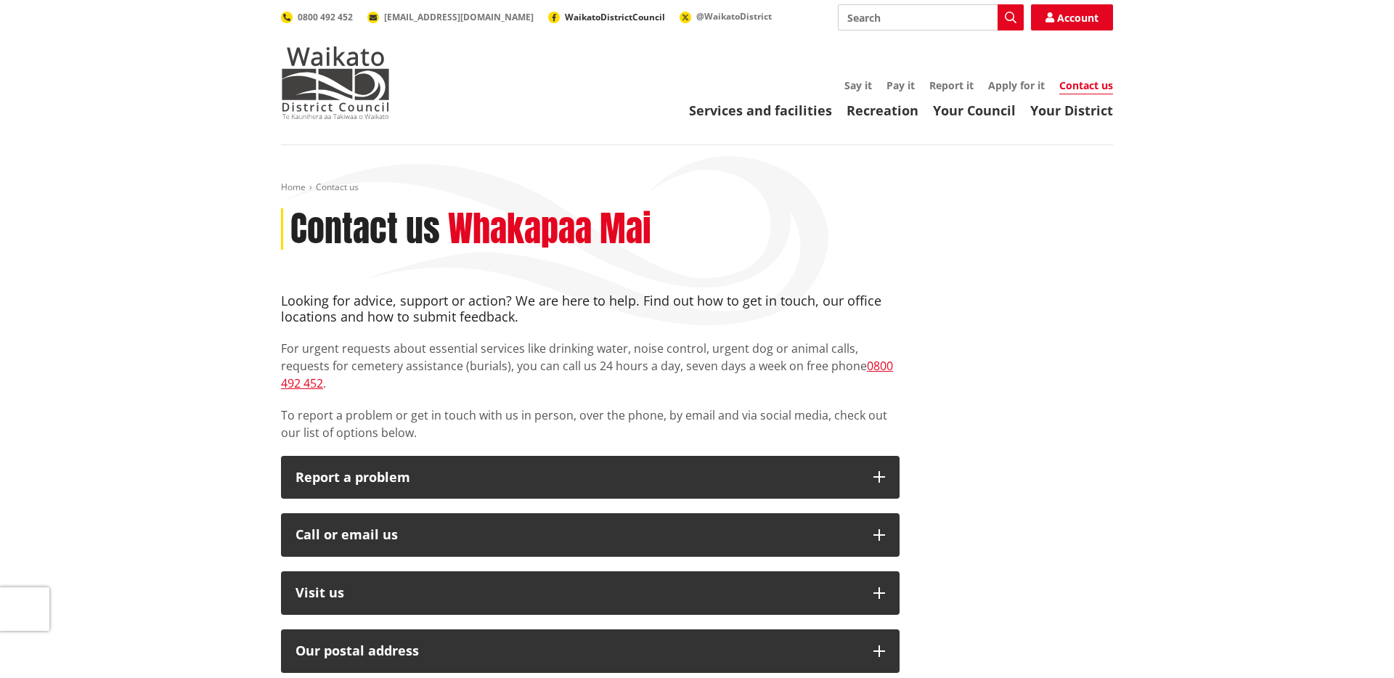
click at [568, 20] on span "WaikatoDistrictCouncil" at bounding box center [615, 17] width 100 height 12
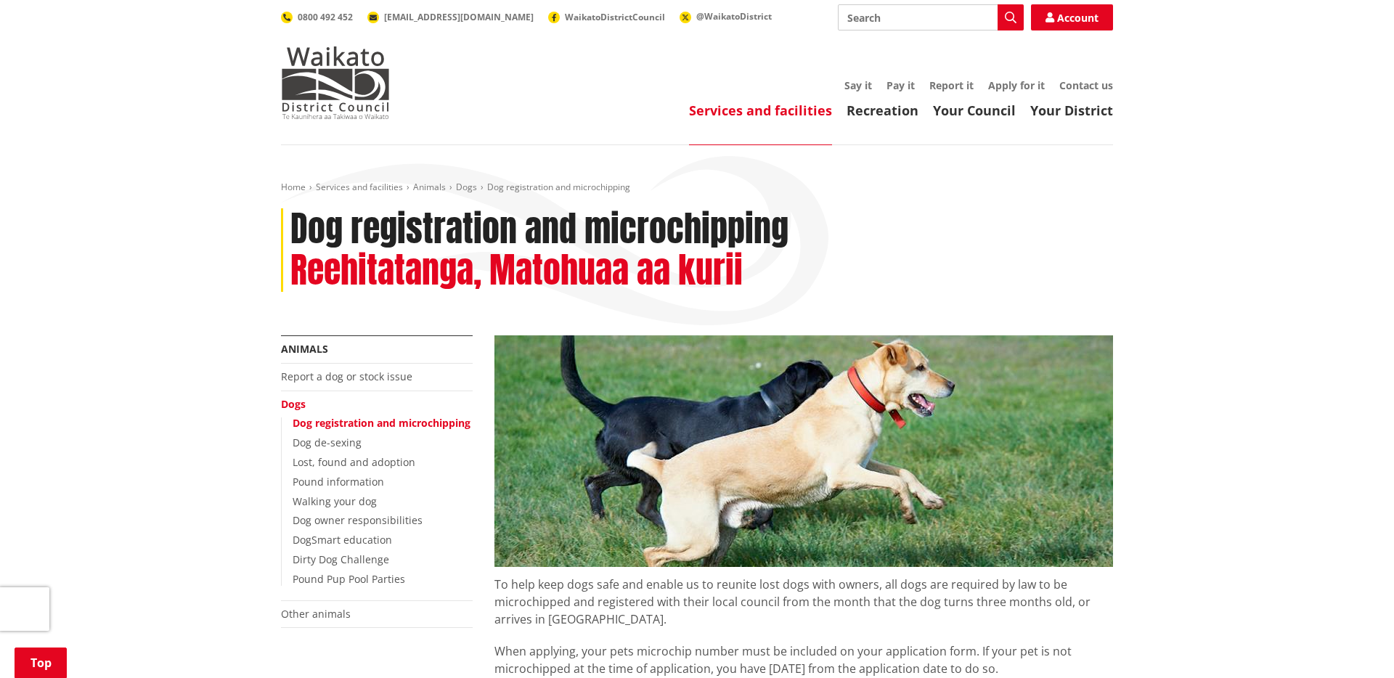
scroll to position [1808, 0]
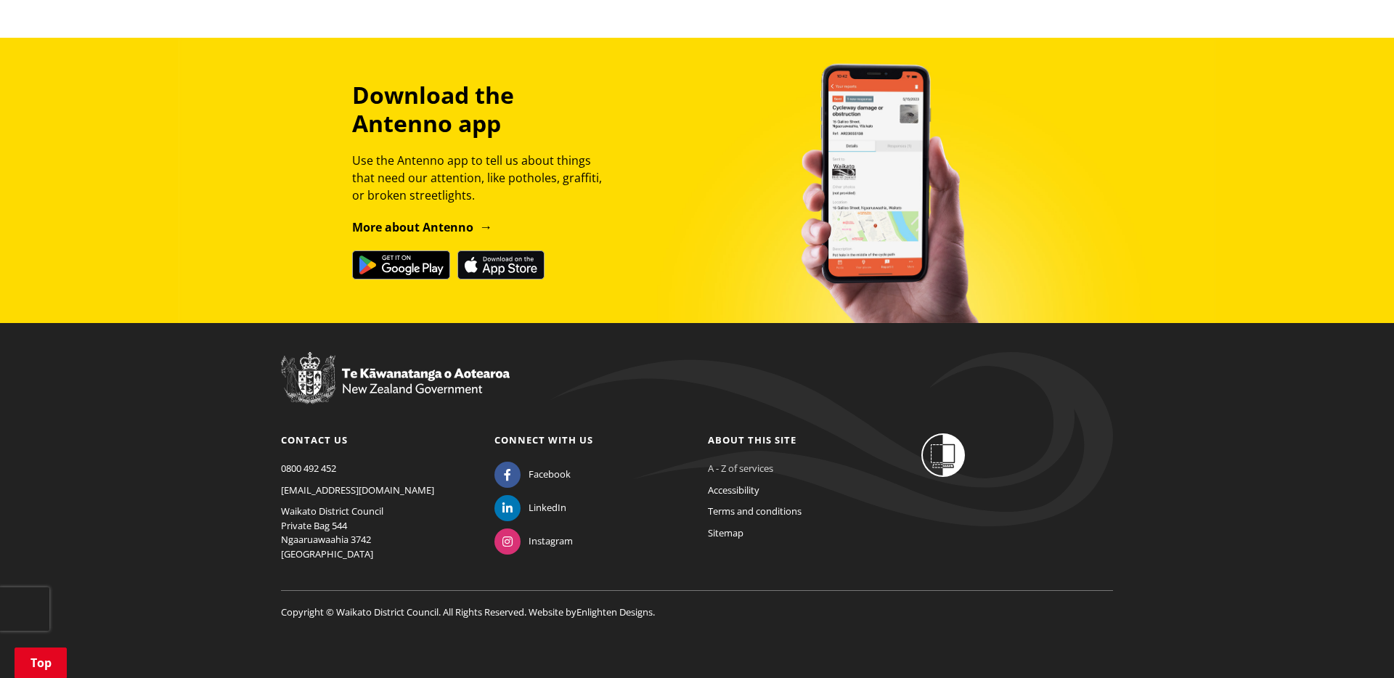
click at [746, 465] on link "A - Z of services" at bounding box center [740, 468] width 65 height 13
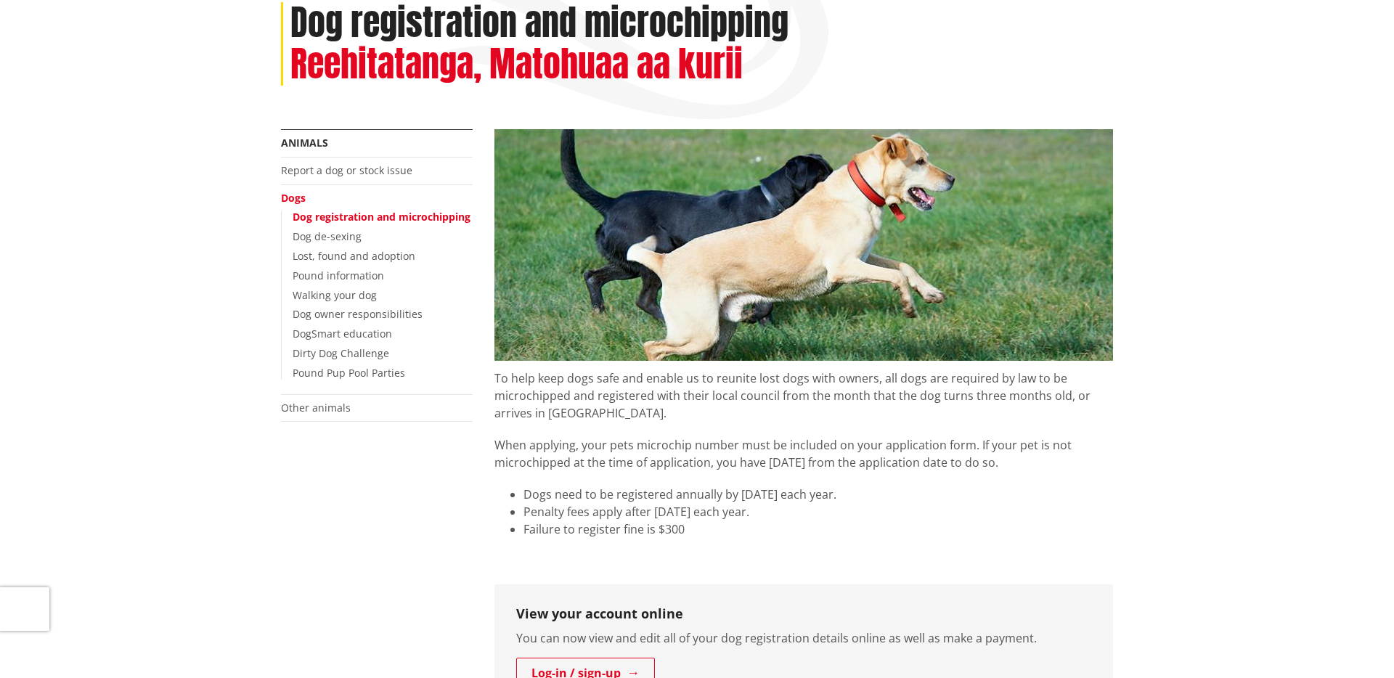
scroll to position [0, 0]
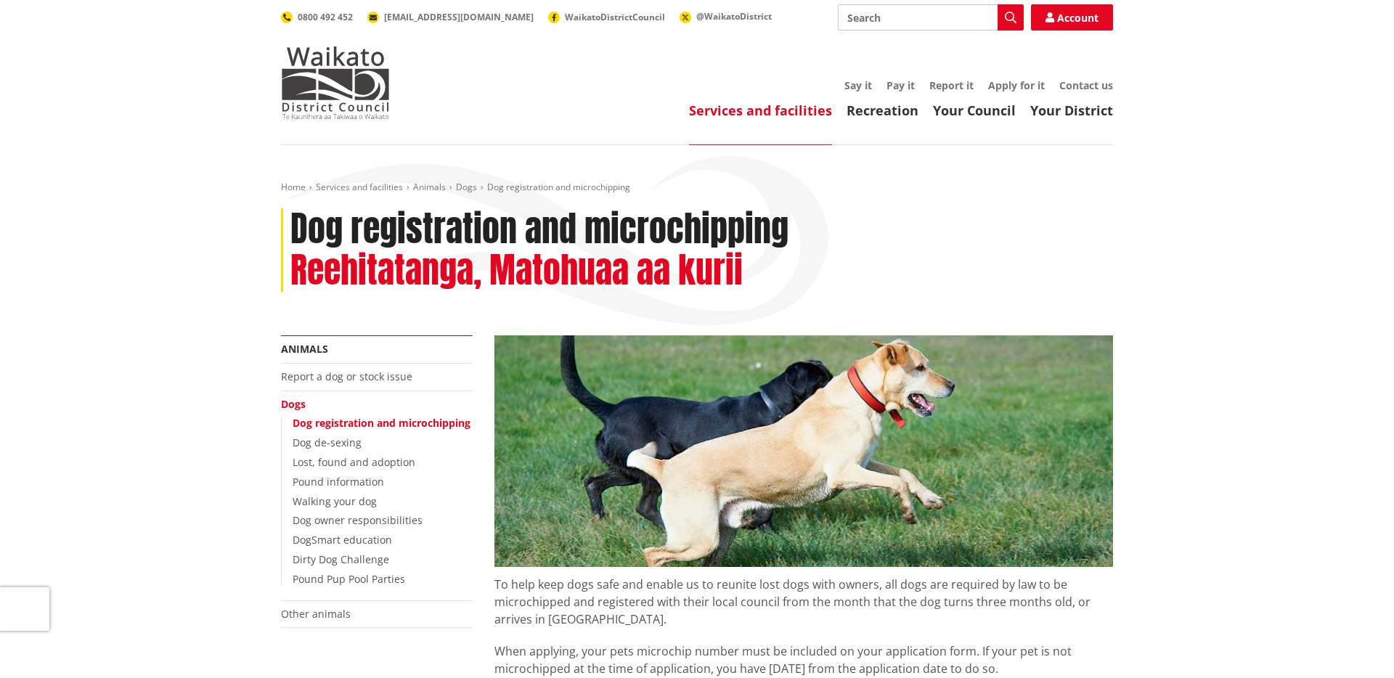
click at [886, 20] on input "Search" at bounding box center [931, 17] width 186 height 26
type input "faq"
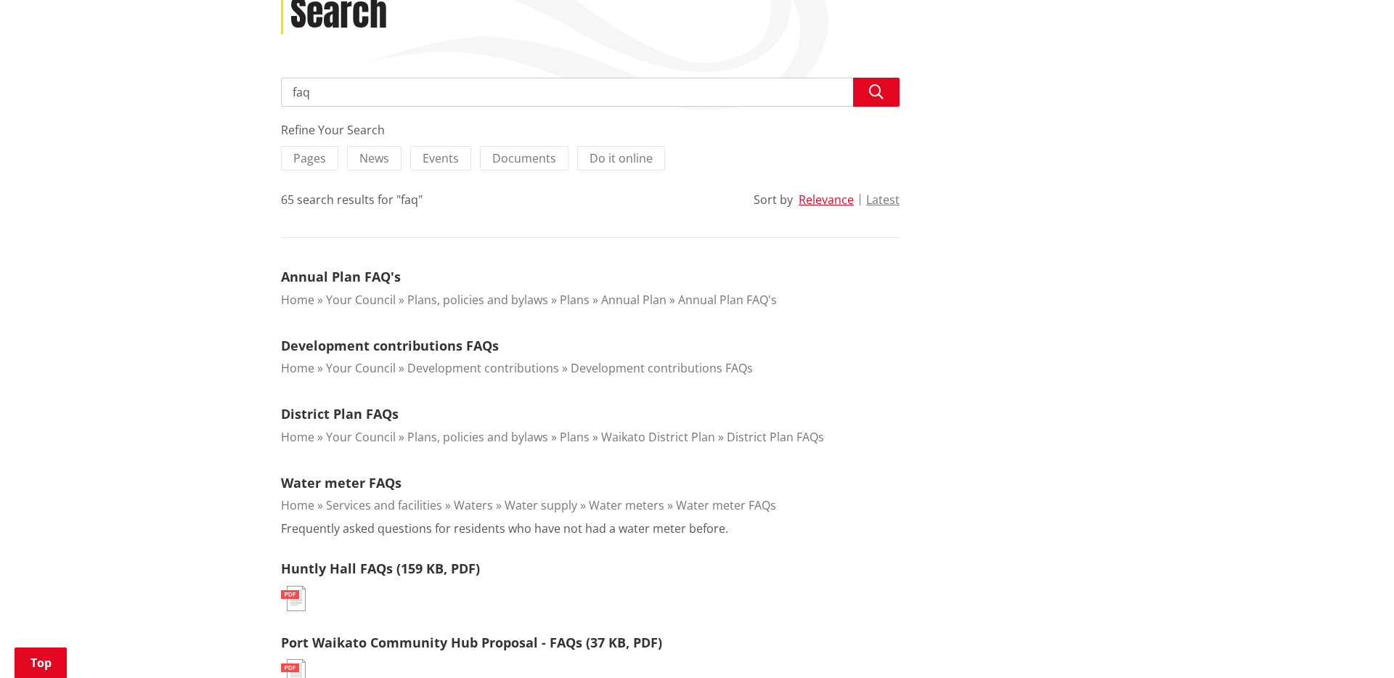
scroll to position [217, 0]
click at [359, 280] on link "Annual Plan FAQ's" at bounding box center [341, 274] width 120 height 17
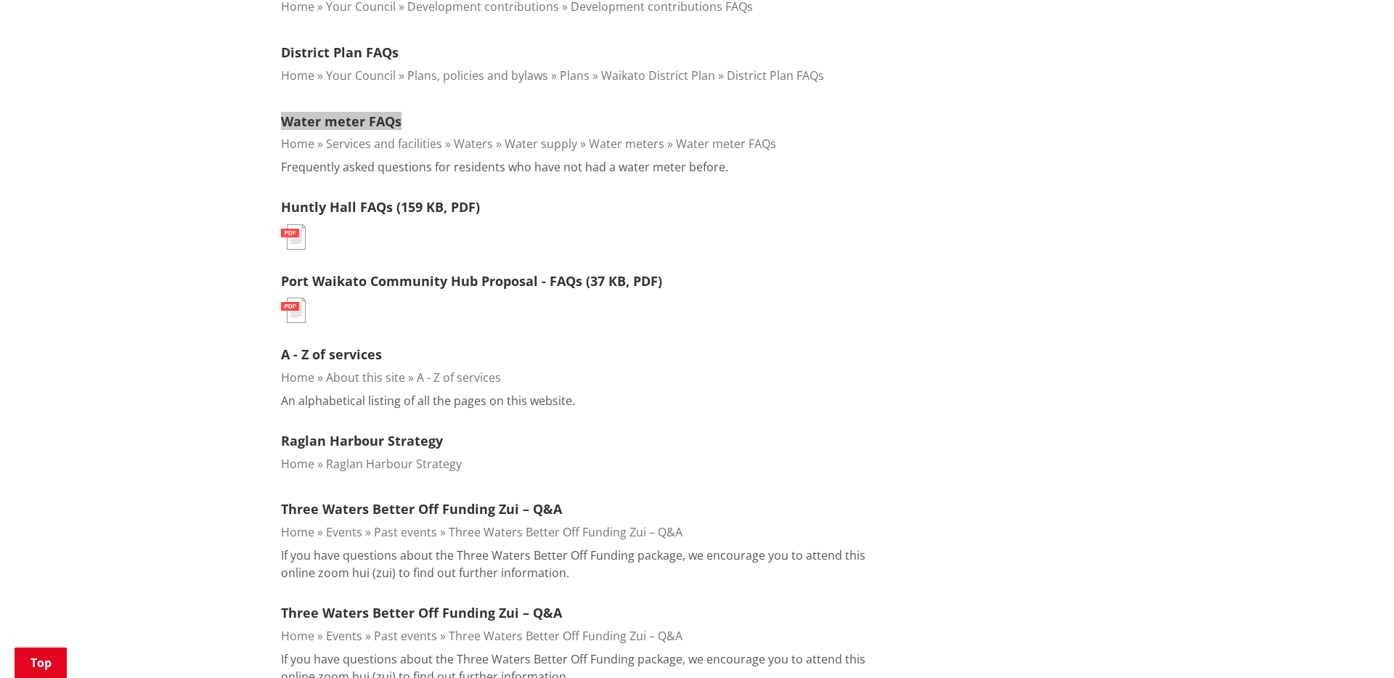
scroll to position [580, 0]
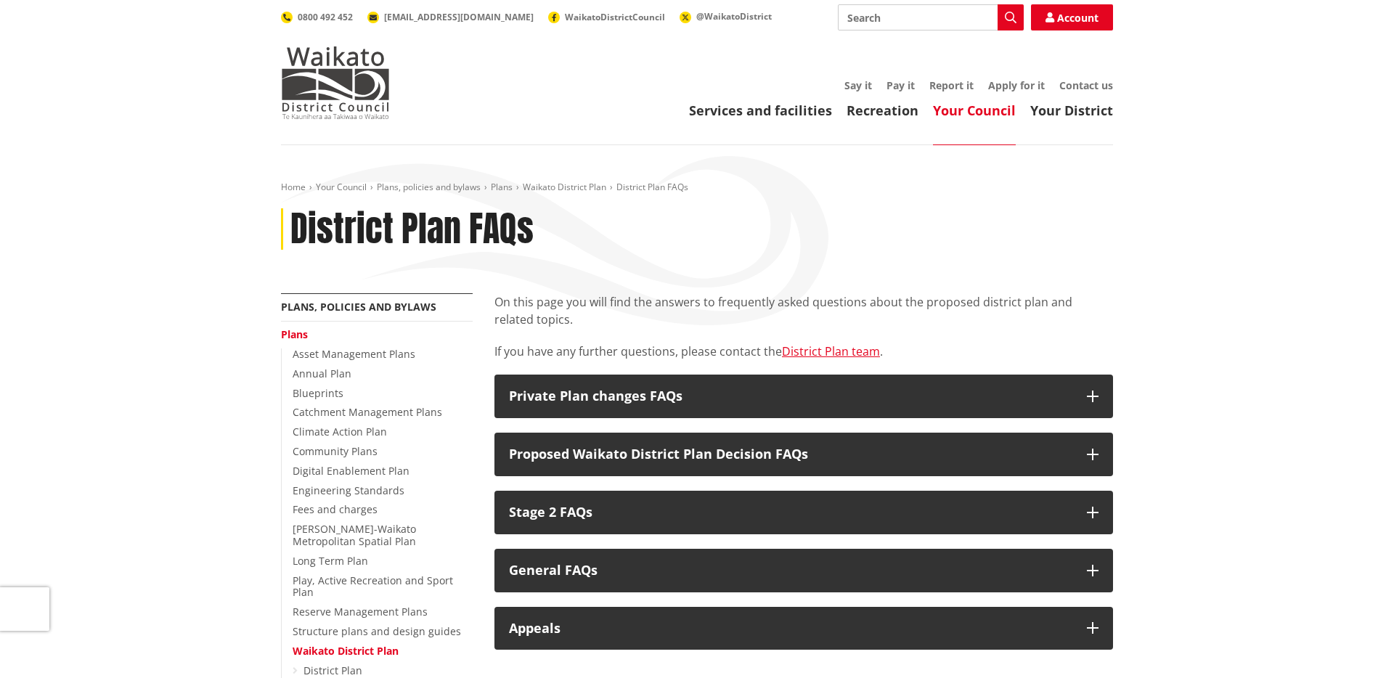
click at [876, 15] on input "Search" at bounding box center [931, 17] width 186 height 26
type input "events"
click at [999, 12] on button "Search" at bounding box center [1011, 17] width 26 height 26
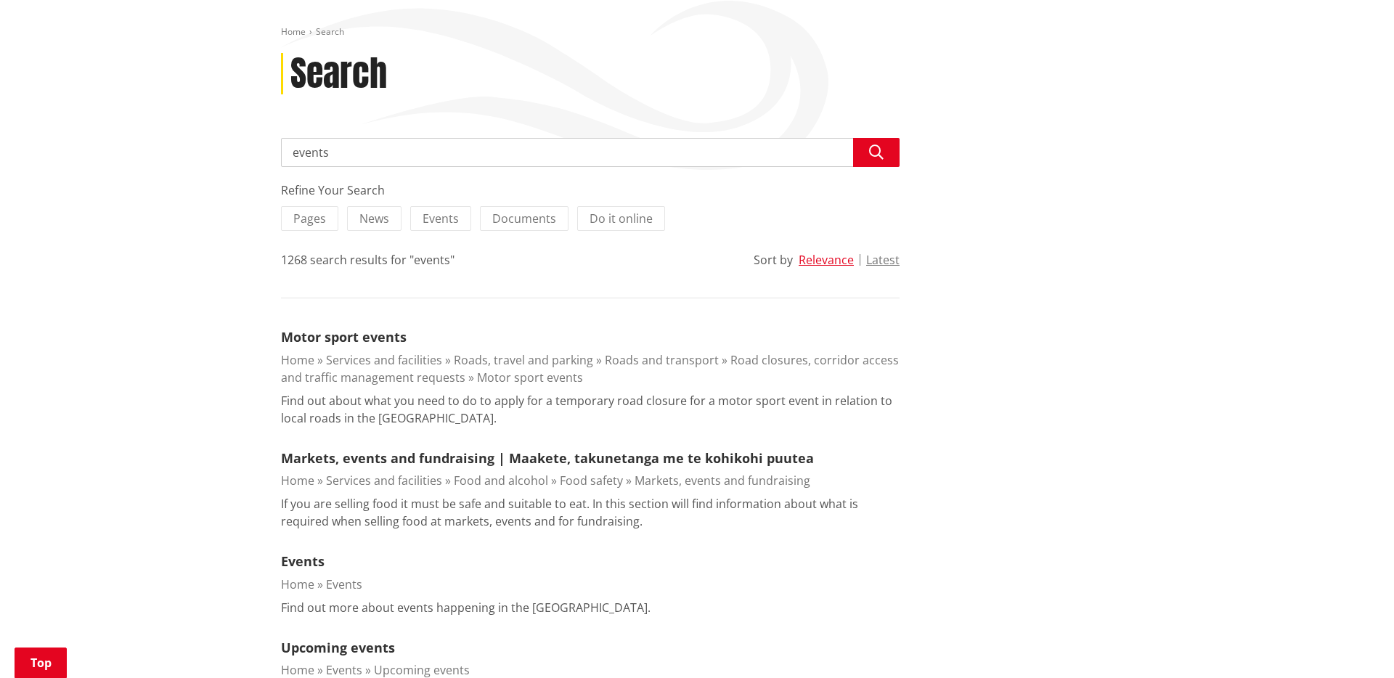
scroll to position [159, 0]
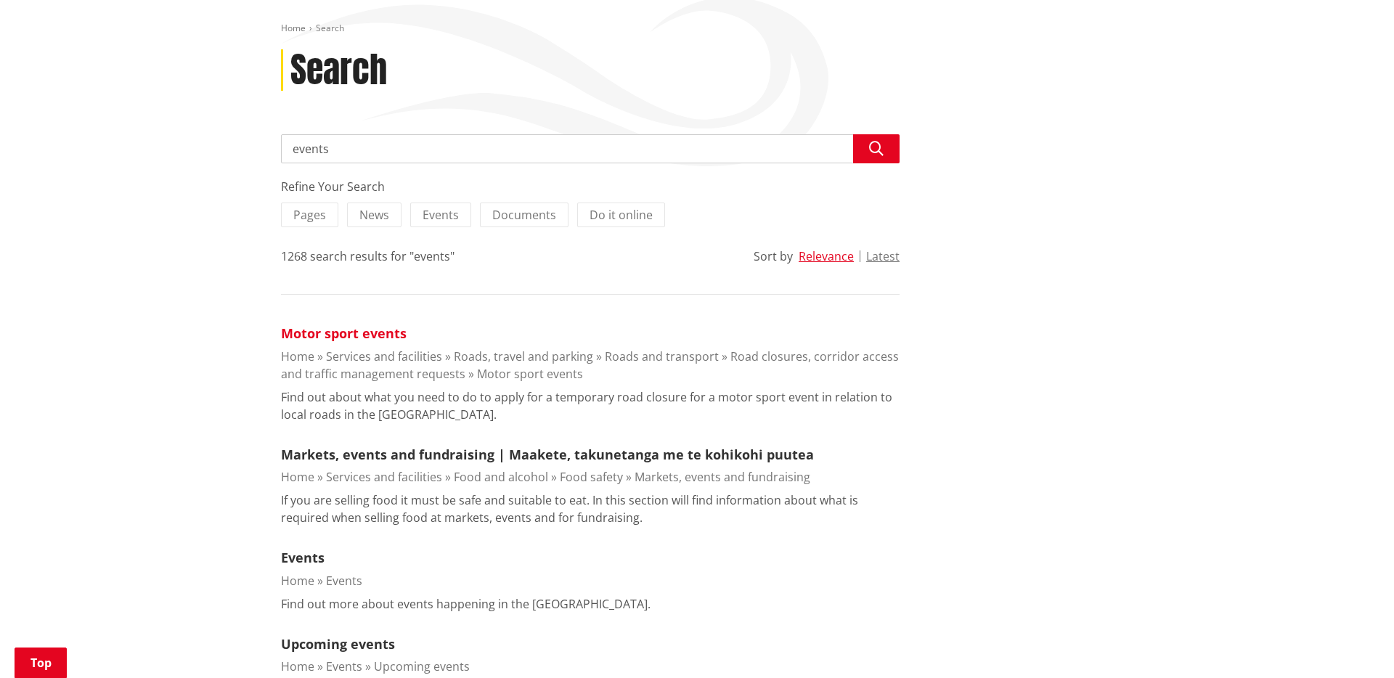
click at [370, 330] on link "Motor sport events" at bounding box center [344, 333] width 126 height 17
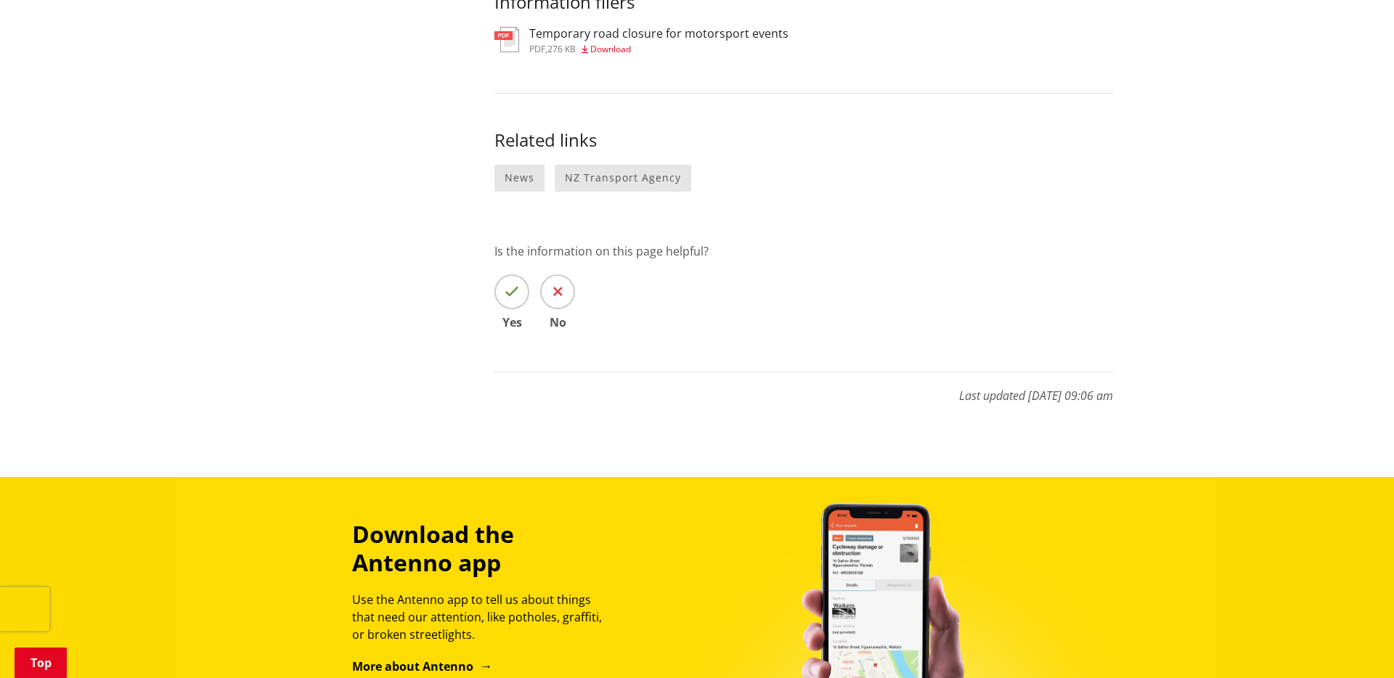
scroll to position [1954, 0]
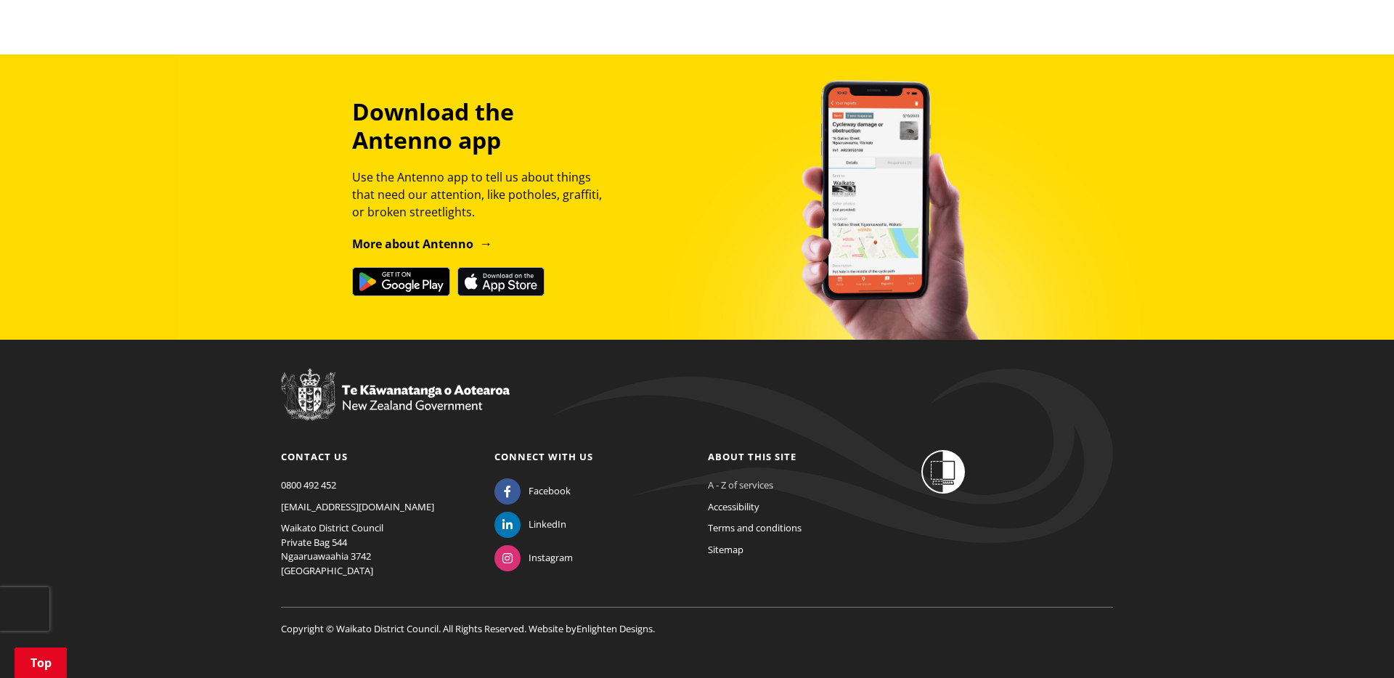
click at [749, 478] on link "A - Z of services" at bounding box center [740, 484] width 65 height 13
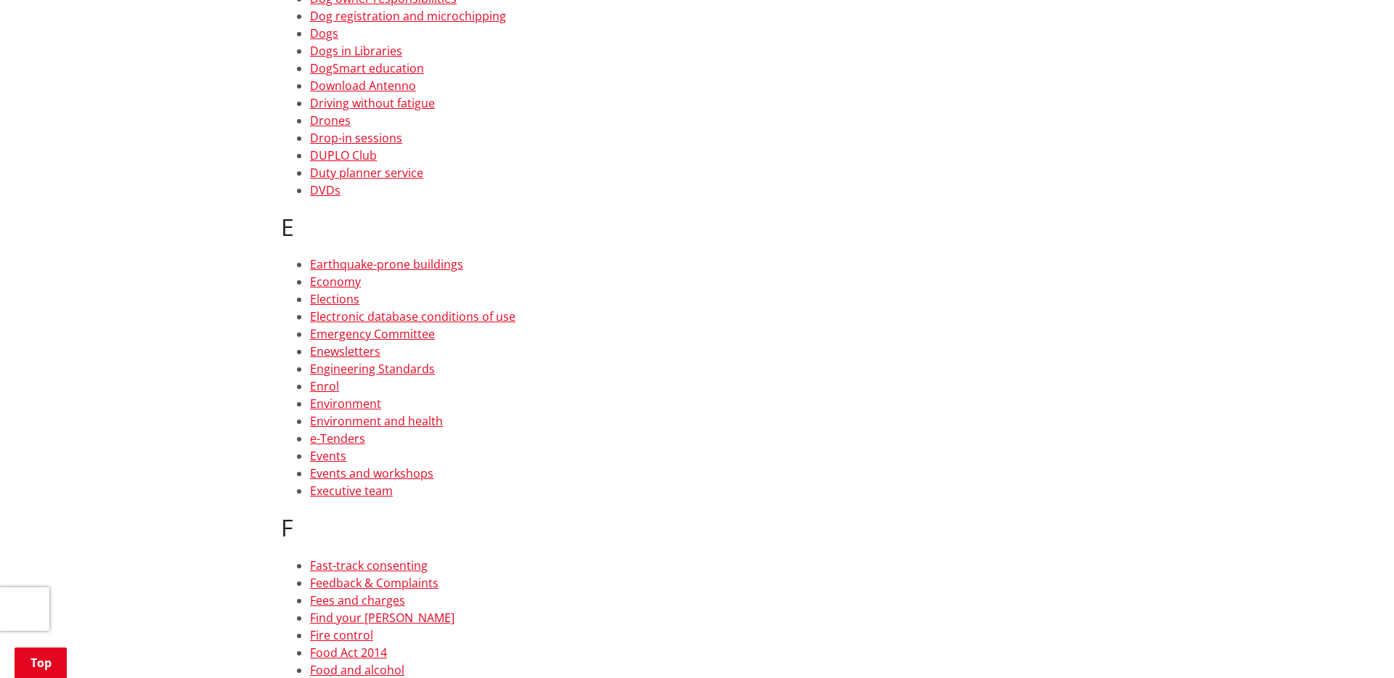
scroll to position [2570, 0]
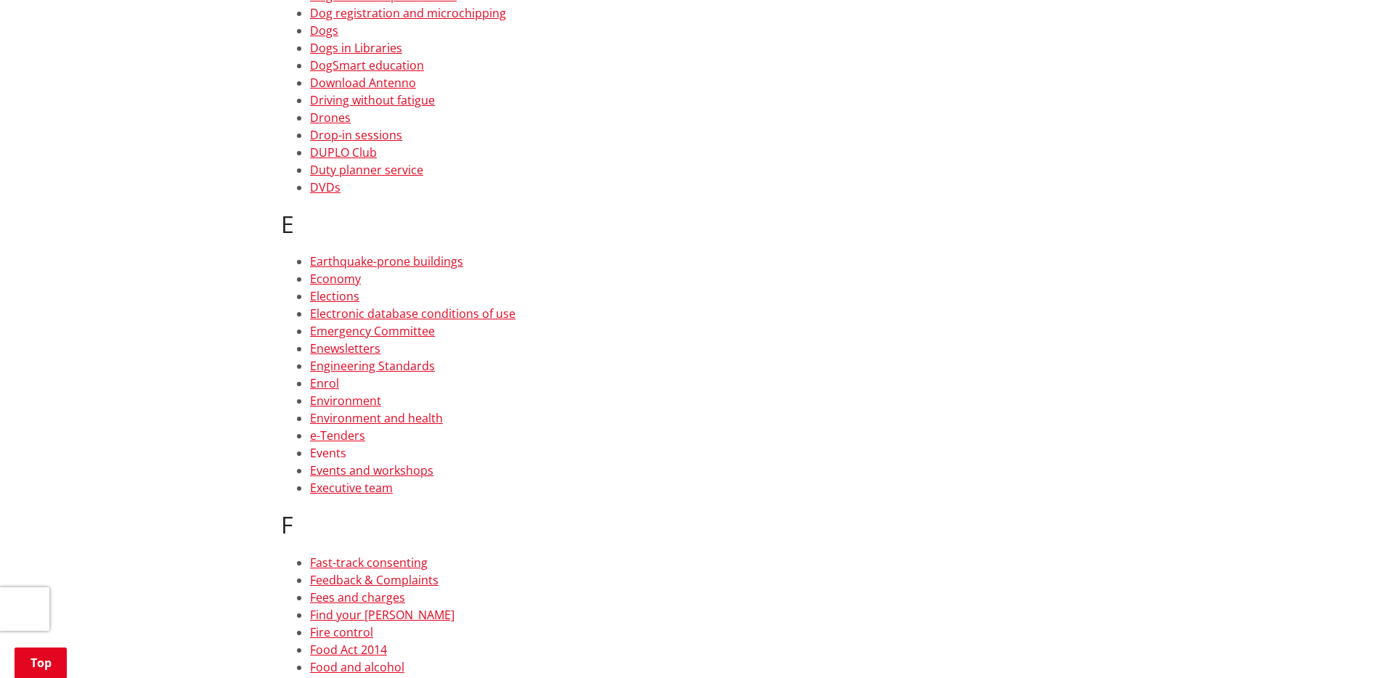
click at [333, 450] on link "Events" at bounding box center [328, 453] width 36 height 16
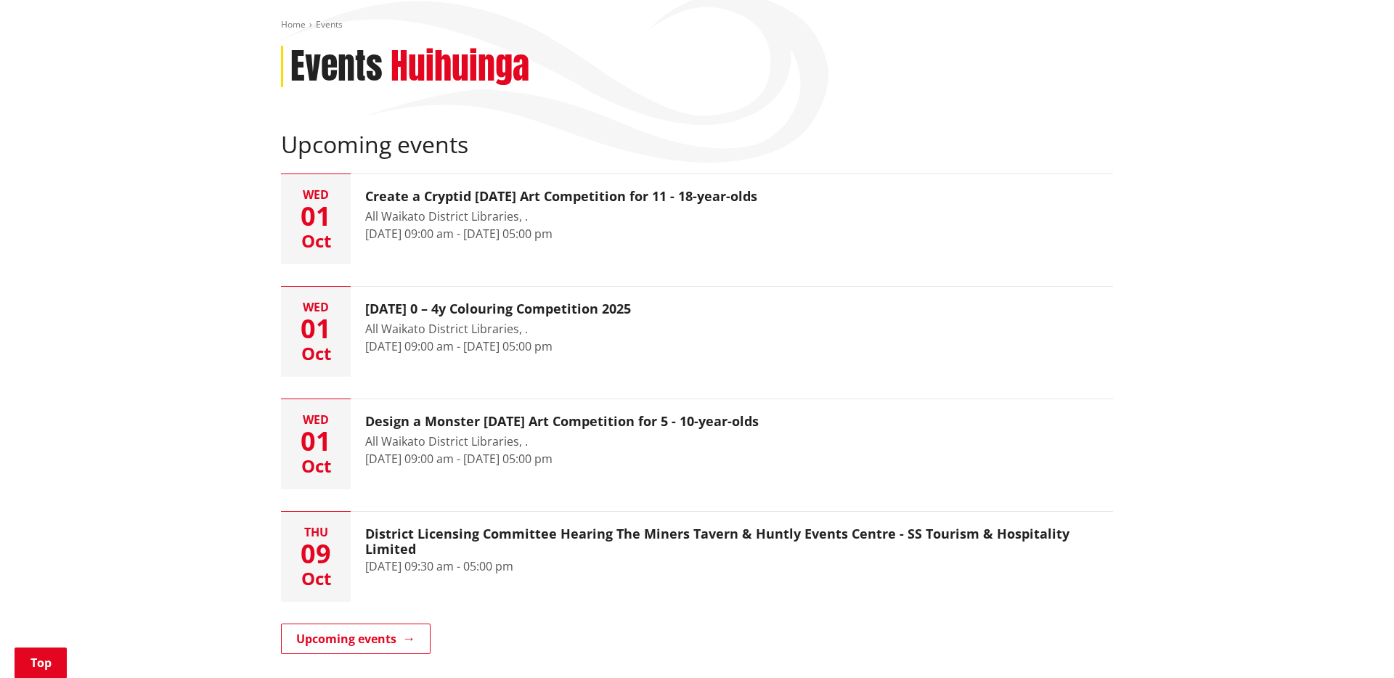
scroll to position [168, 0]
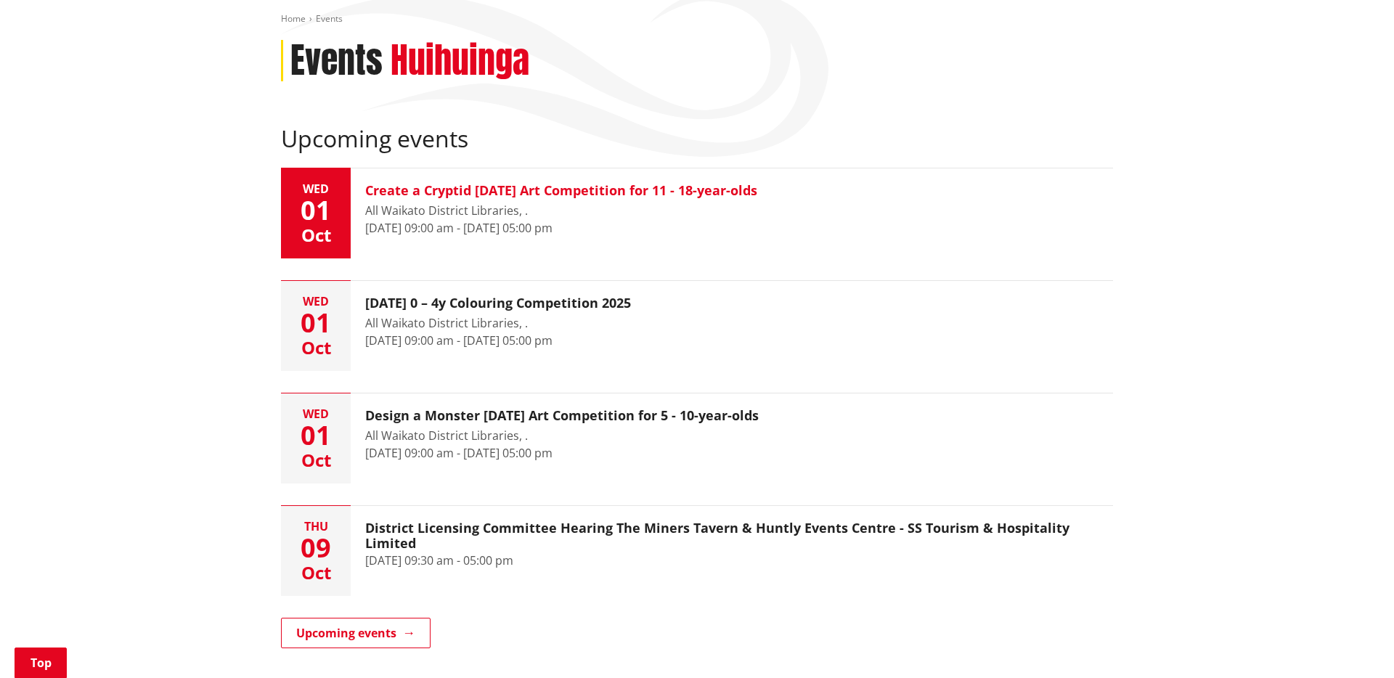
click at [311, 216] on div "01" at bounding box center [316, 210] width 70 height 26
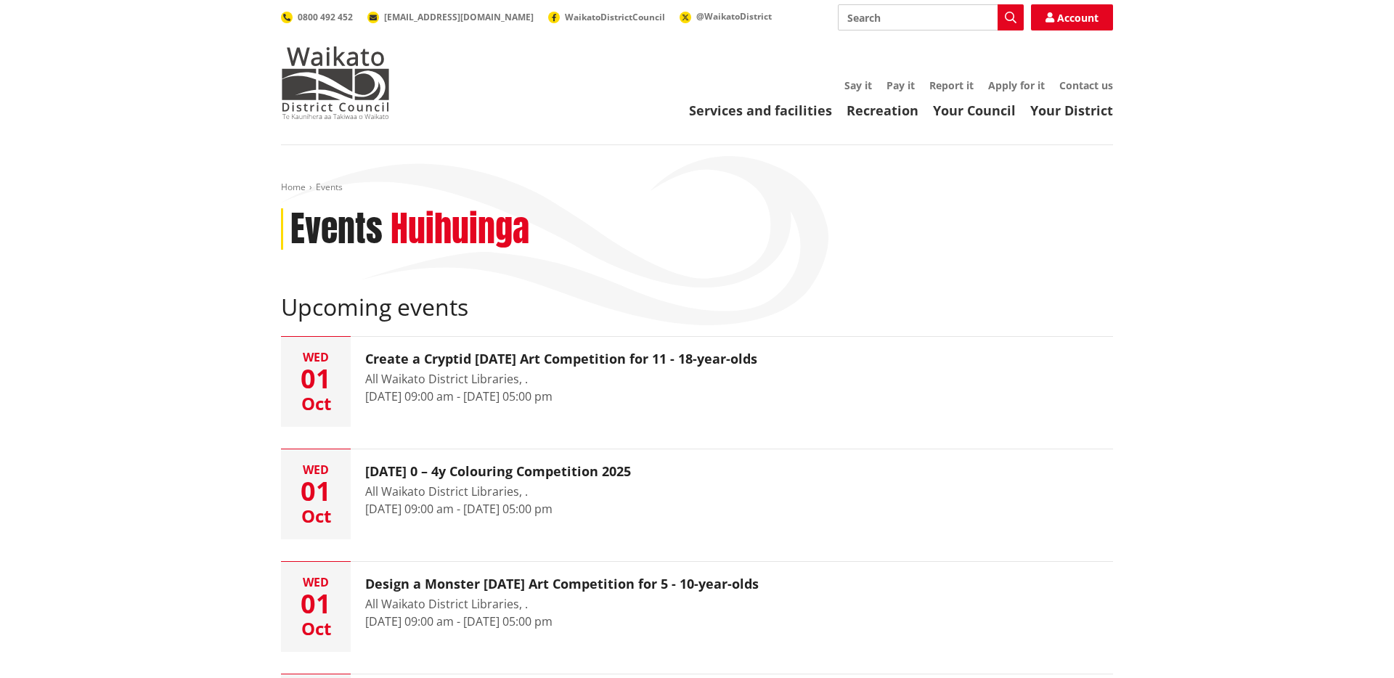
click at [273, 101] on div "Toggle search Toggle navigation Services and facilities Recreation Your Council…" at bounding box center [697, 61] width 854 height 115
click at [326, 80] on img at bounding box center [335, 82] width 109 height 73
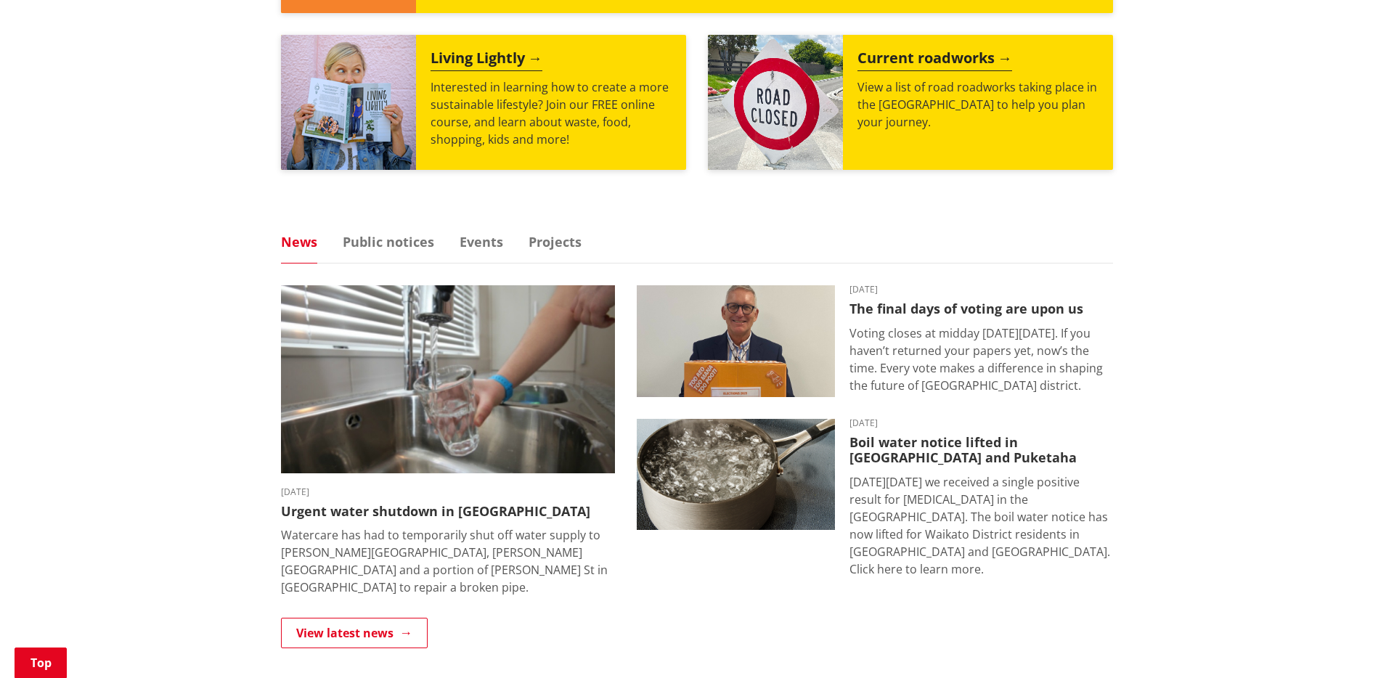
scroll to position [924, 0]
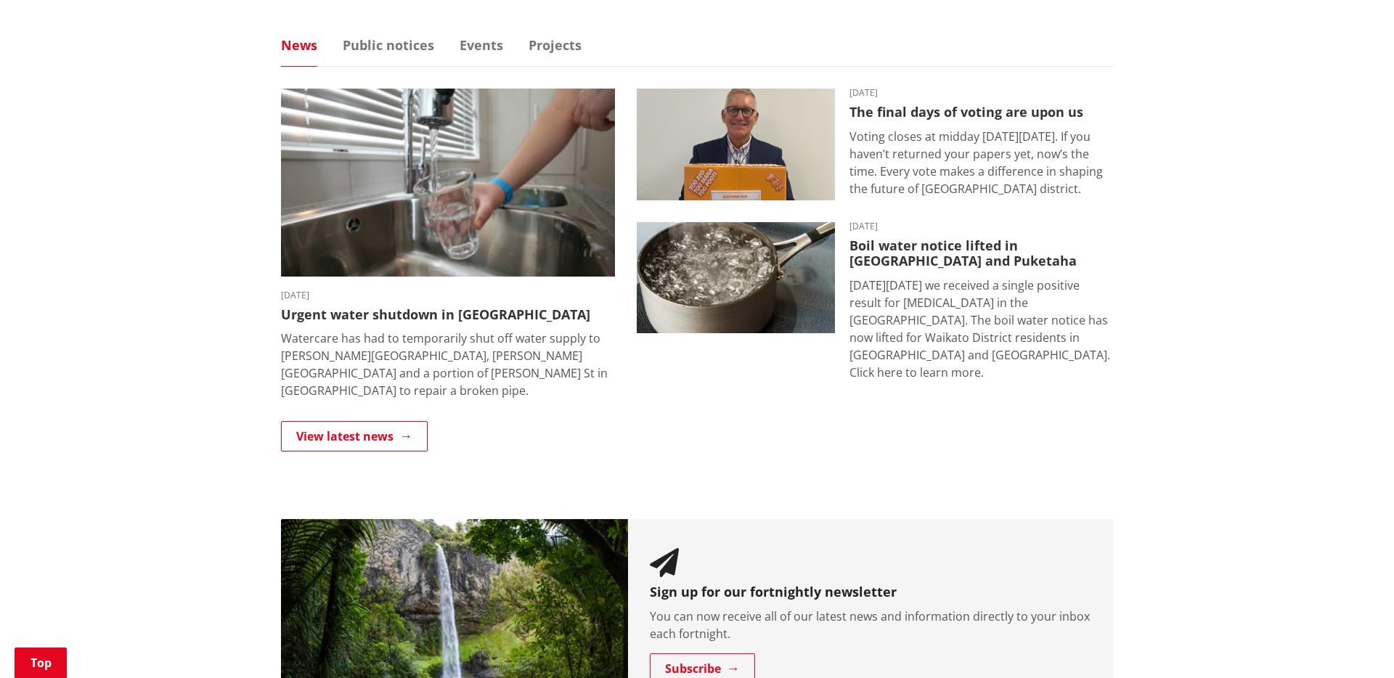
click at [298, 46] on link "News" at bounding box center [299, 44] width 36 height 13
click at [367, 421] on link "View latest news" at bounding box center [354, 436] width 147 height 30
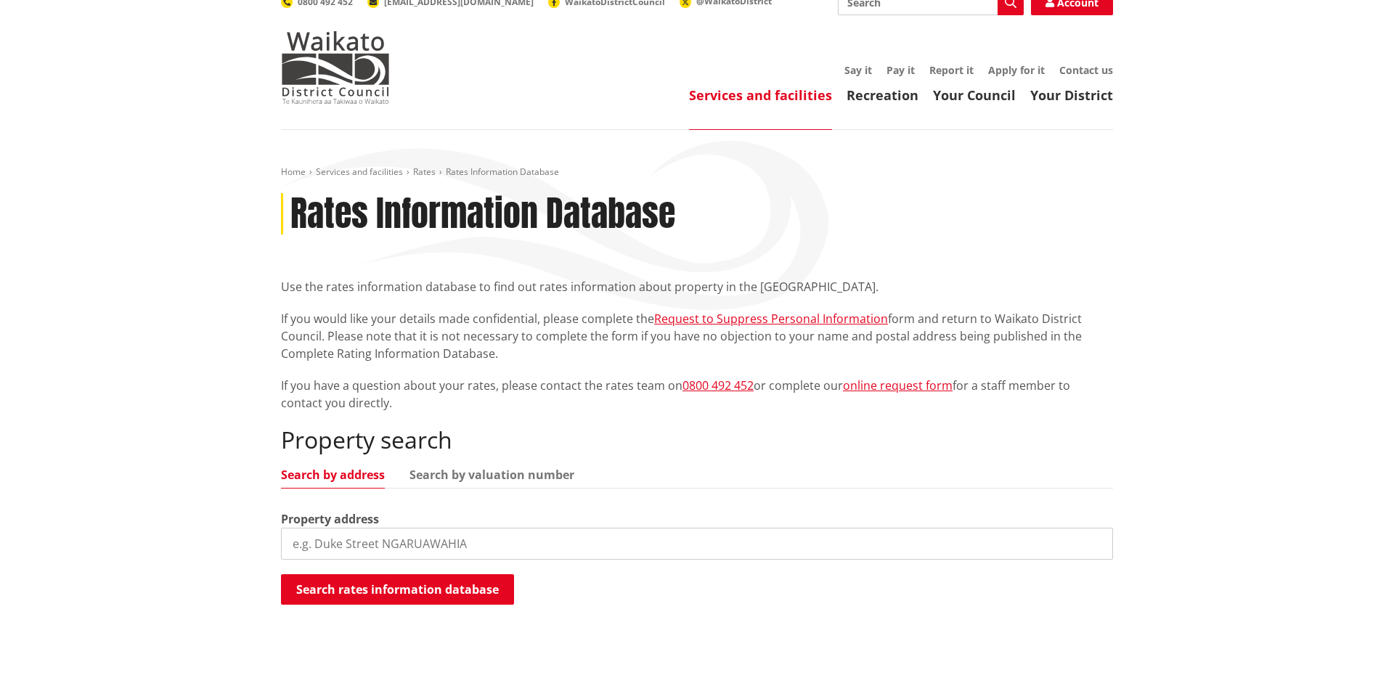
scroll to position [16, 0]
